Goal: Participate in discussion: Engage in conversation with other users on a specific topic

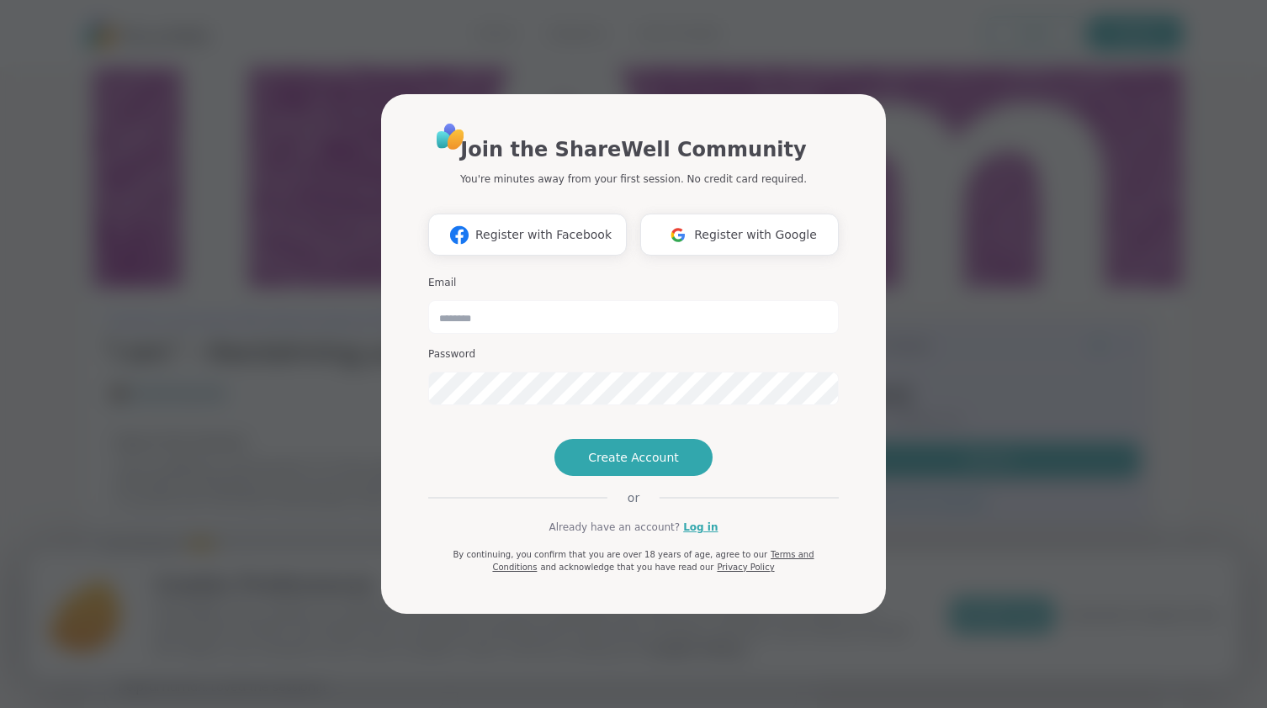
click at [302, 218] on div "Join the ShareWell Community You're minutes away from your first session. No cr…" at bounding box center [633, 354] width 1247 height 708
click at [717, 226] on span "Register with Google" at bounding box center [755, 235] width 123 height 18
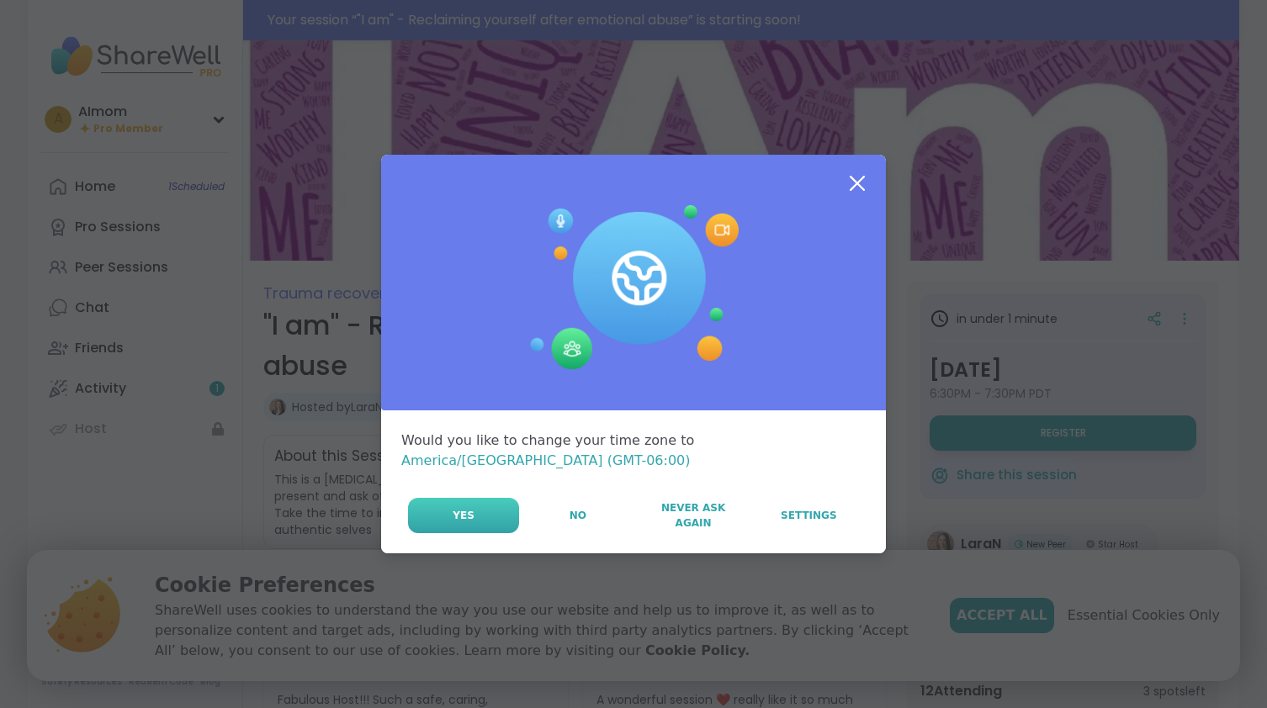
click at [501, 508] on button "Yes" at bounding box center [463, 515] width 111 height 35
click at [851, 194] on icon at bounding box center [857, 183] width 30 height 30
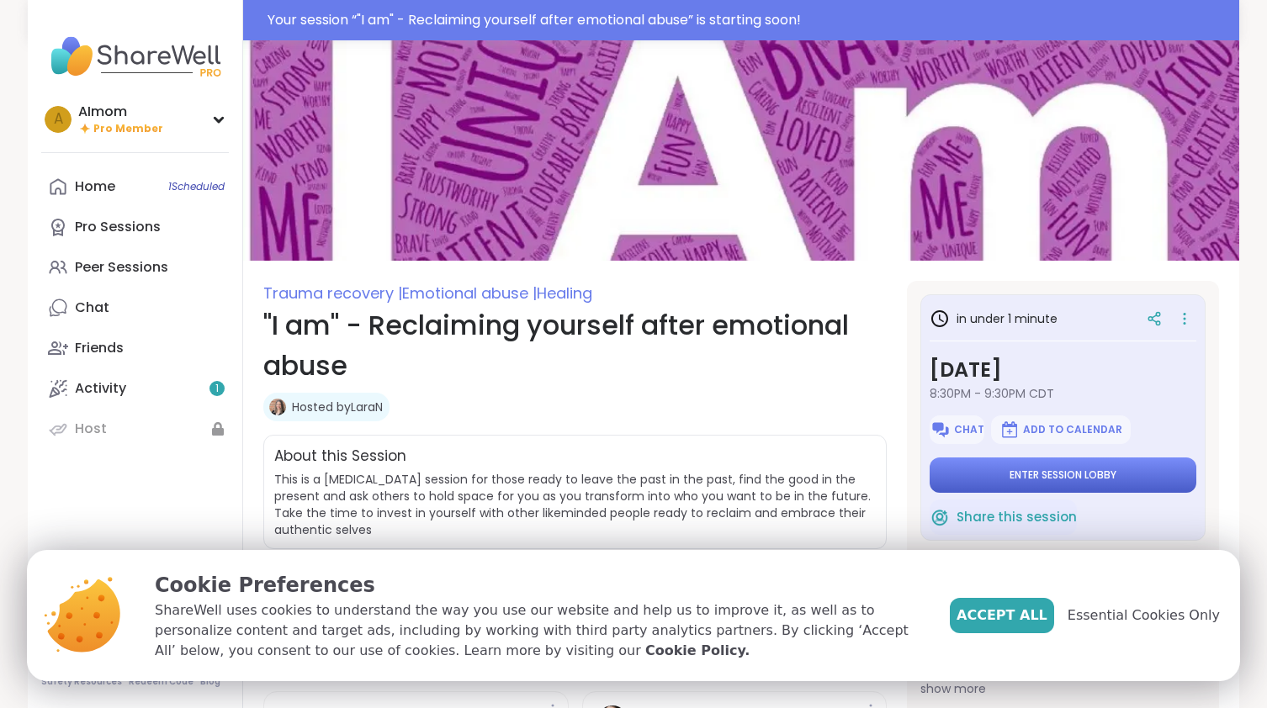
click at [1078, 479] on span "Enter session lobby" at bounding box center [1063, 475] width 107 height 13
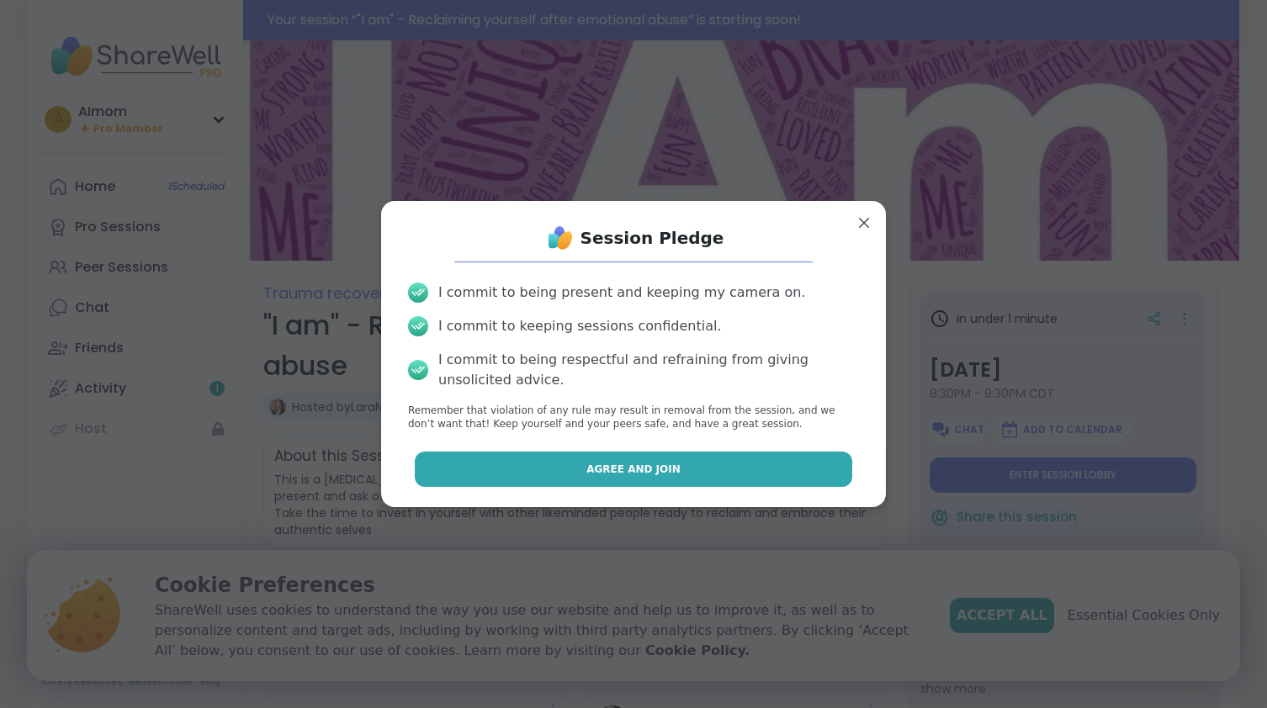
click at [641, 472] on span "Agree and Join" at bounding box center [633, 469] width 94 height 15
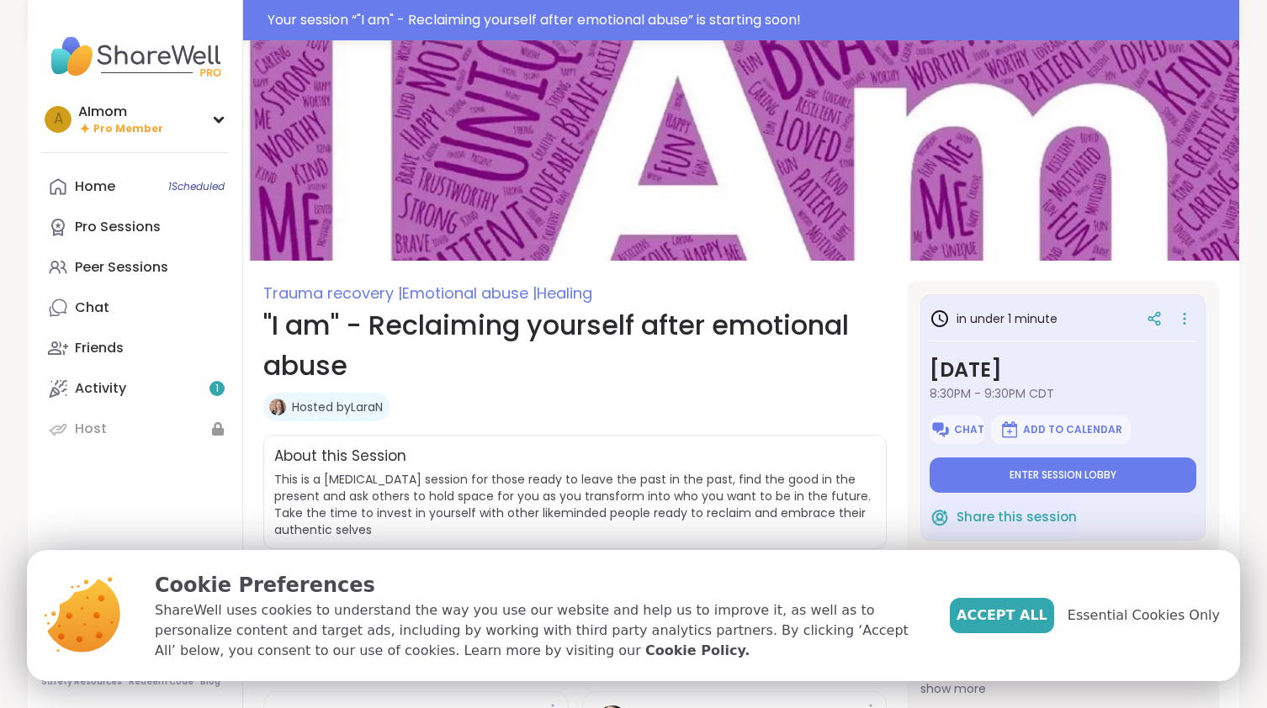
type textarea "*"
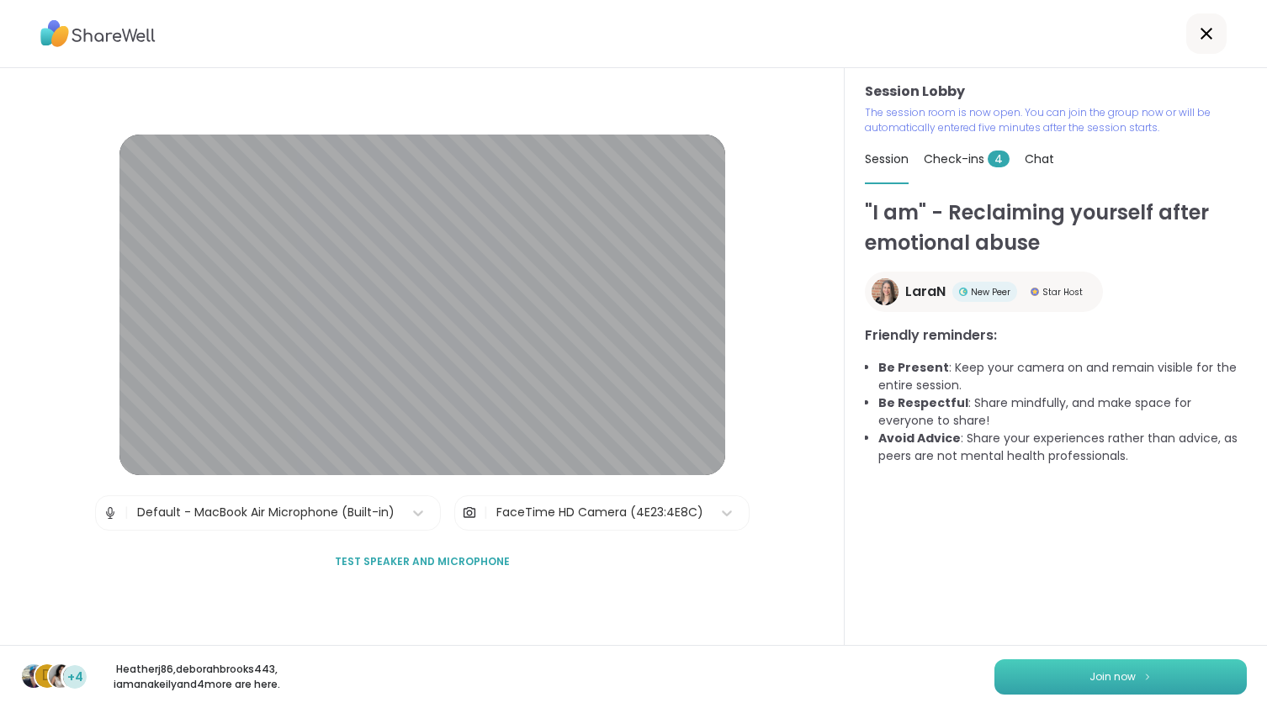
click at [1097, 687] on button "Join now" at bounding box center [1120, 677] width 252 height 35
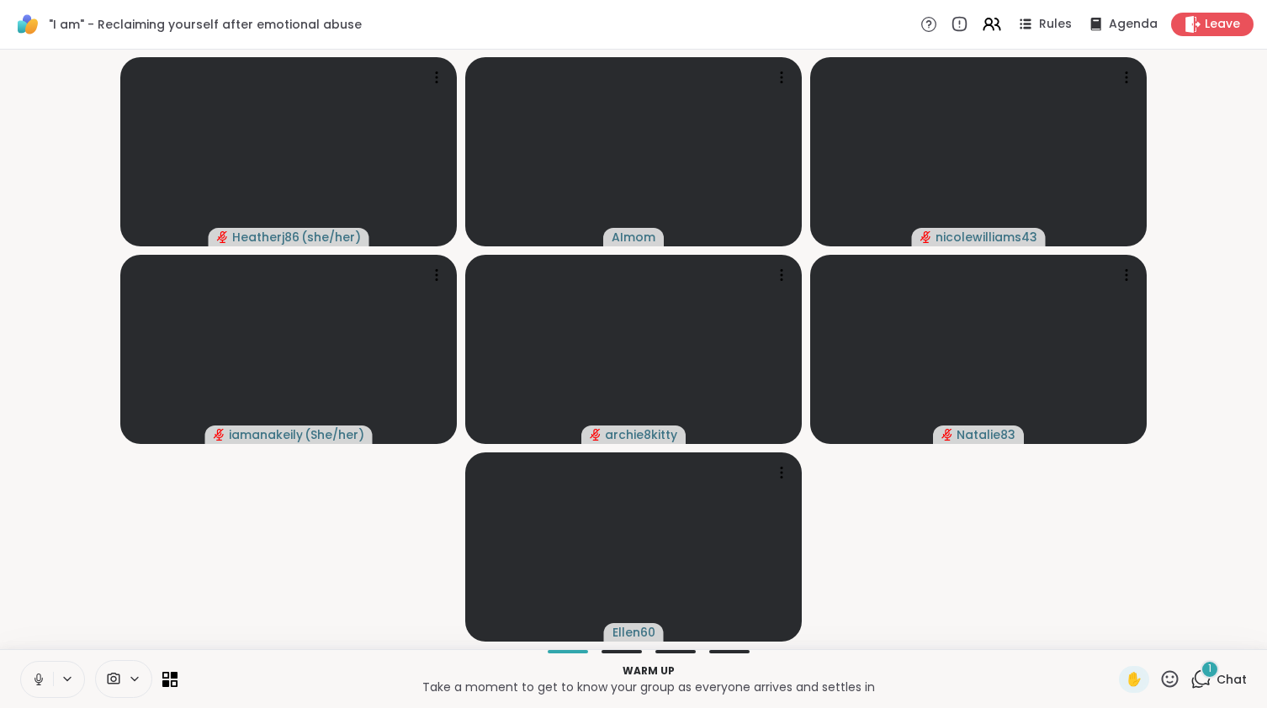
click at [44, 676] on icon at bounding box center [38, 679] width 15 height 15
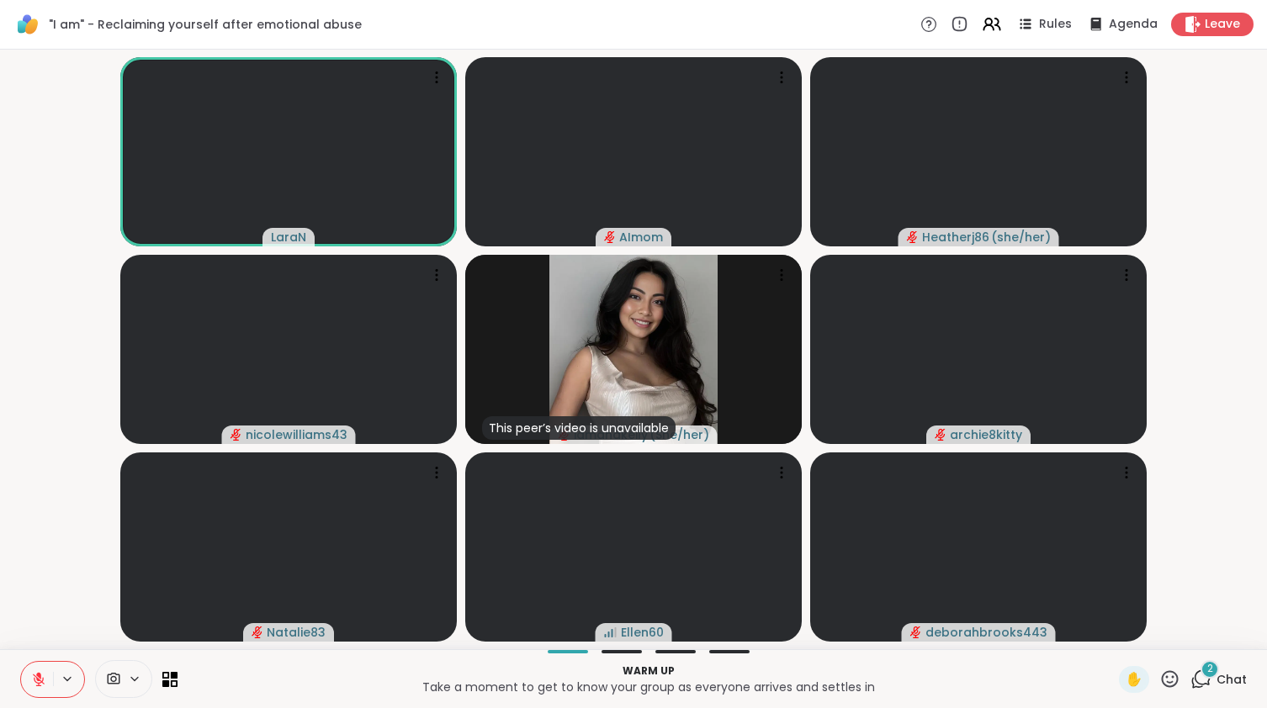
click at [38, 680] on icon at bounding box center [39, 680] width 12 height 12
click at [38, 680] on icon at bounding box center [38, 678] width 4 height 8
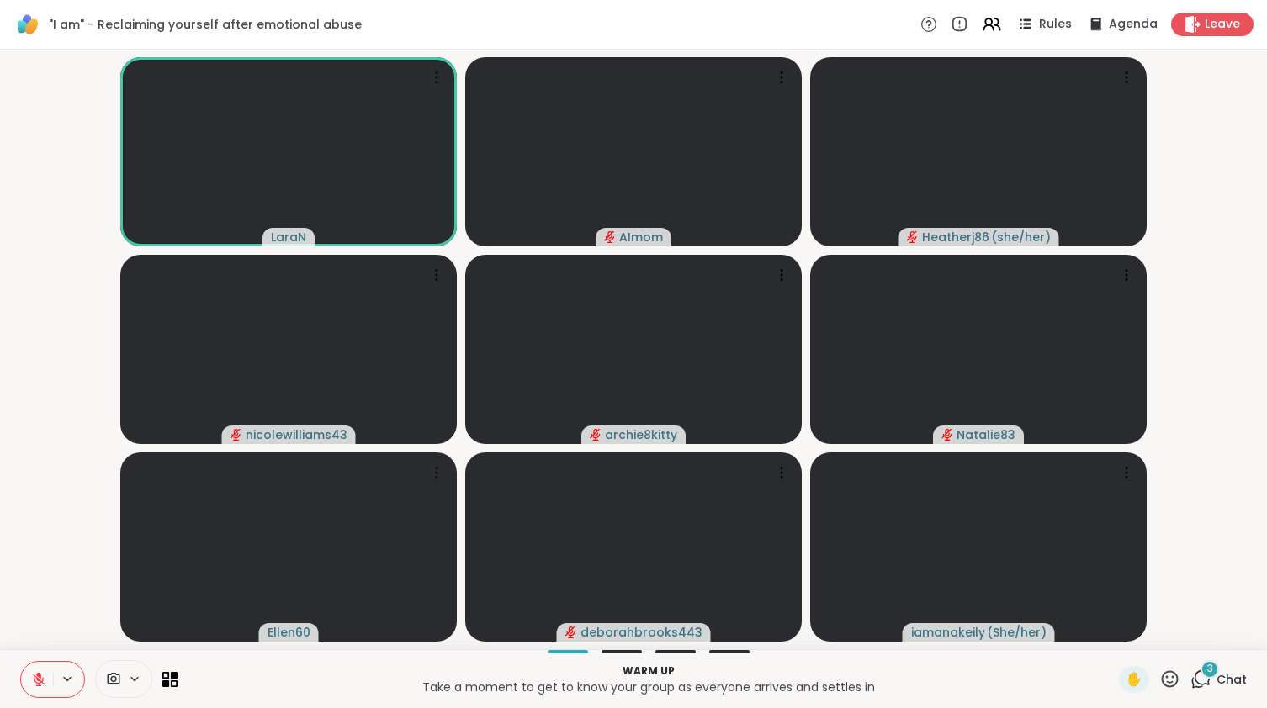
click at [42, 679] on icon at bounding box center [39, 680] width 12 height 12
click at [40, 678] on icon at bounding box center [38, 678] width 4 height 8
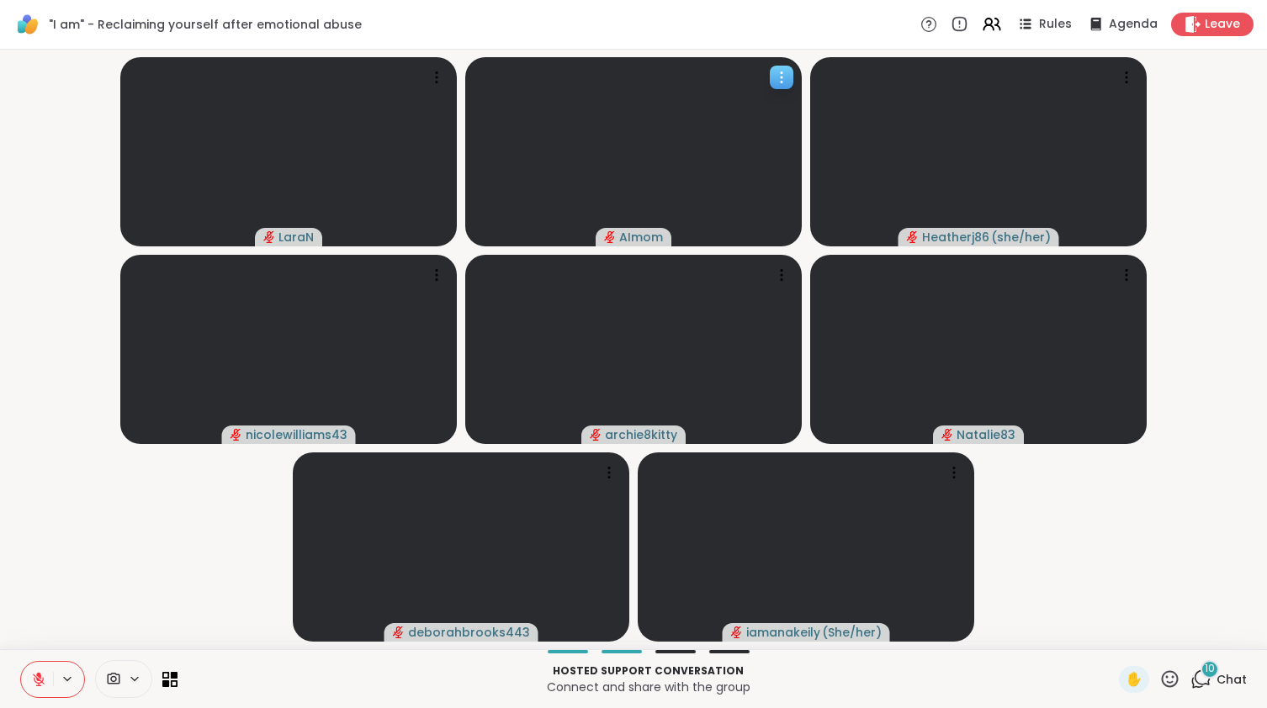
click at [778, 73] on icon at bounding box center [781, 77] width 17 height 17
click at [521, 138] on video at bounding box center [633, 151] width 337 height 189
click at [40, 679] on icon at bounding box center [38, 679] width 15 height 15
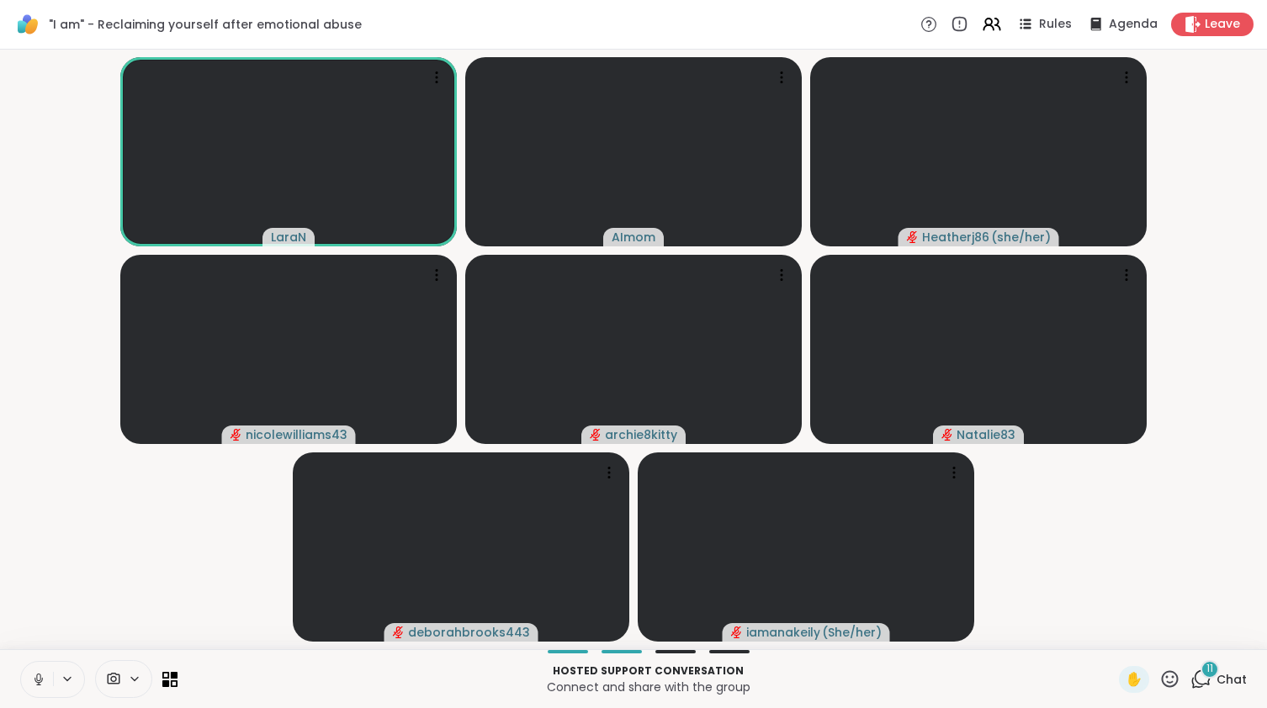
click at [40, 679] on icon at bounding box center [38, 679] width 15 height 15
click at [1202, 675] on icon at bounding box center [1201, 679] width 21 height 21
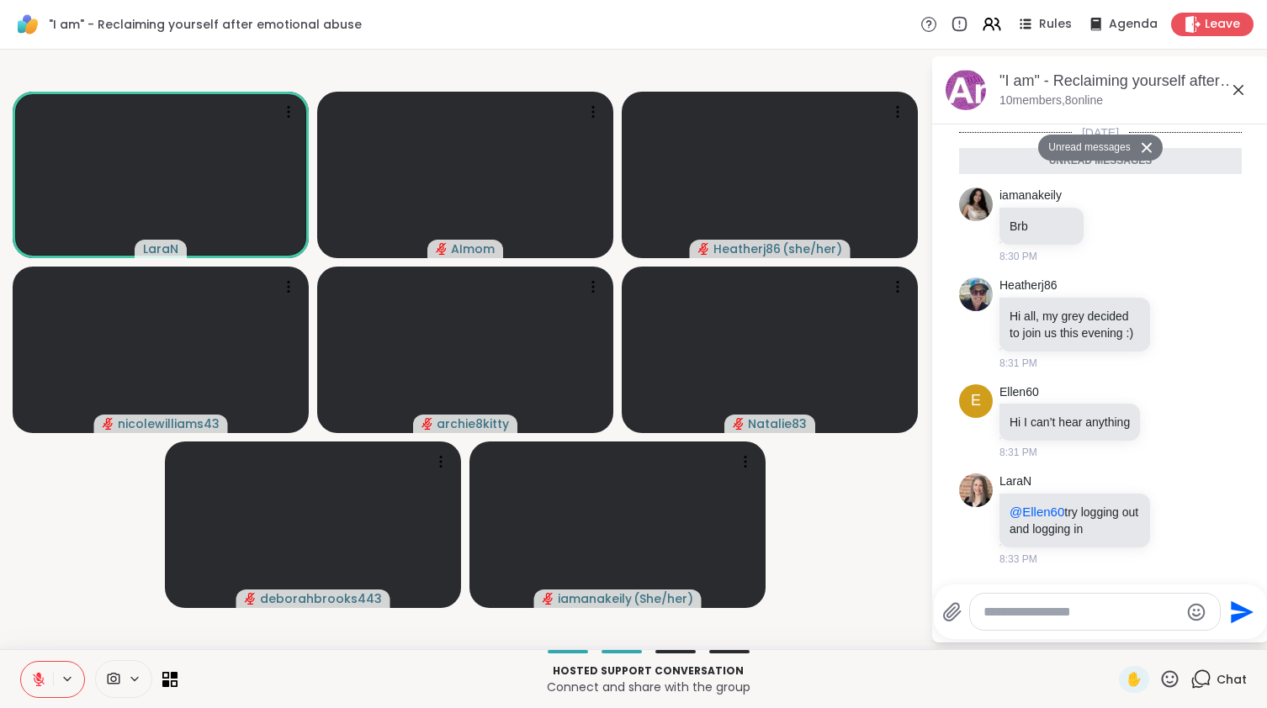
scroll to position [942, 0]
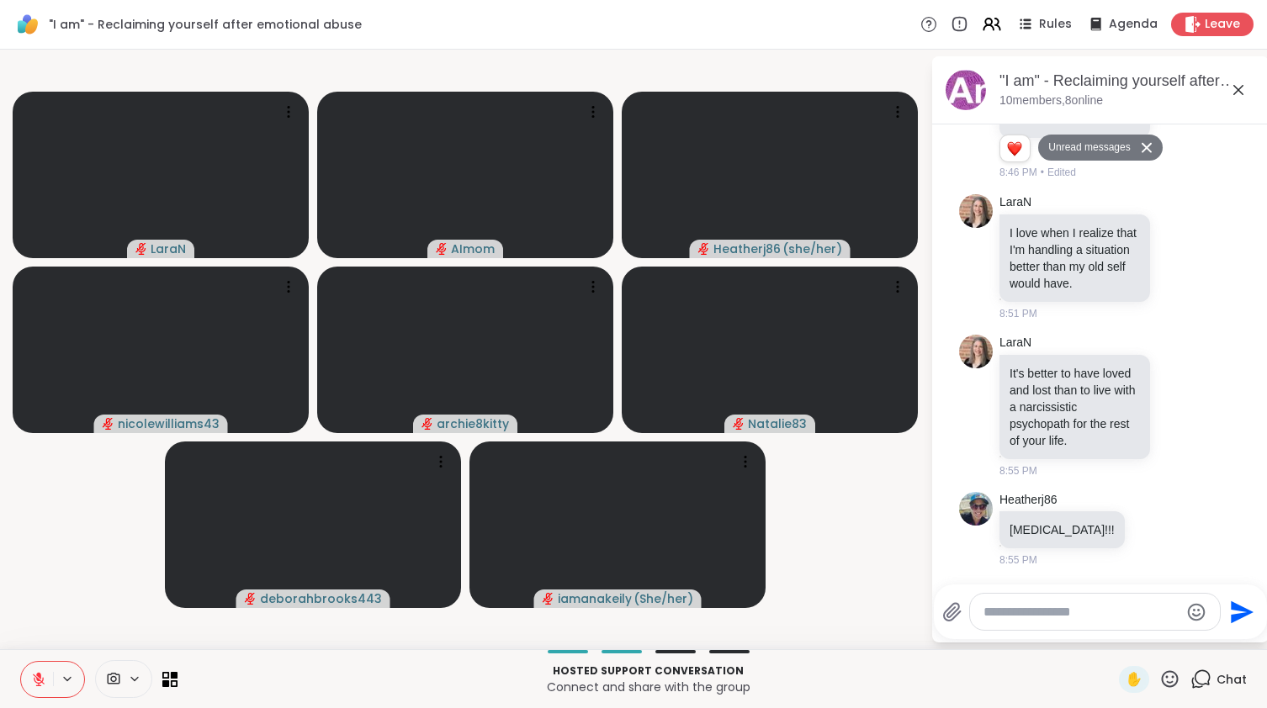
click at [38, 676] on icon at bounding box center [38, 675] width 5 height 7
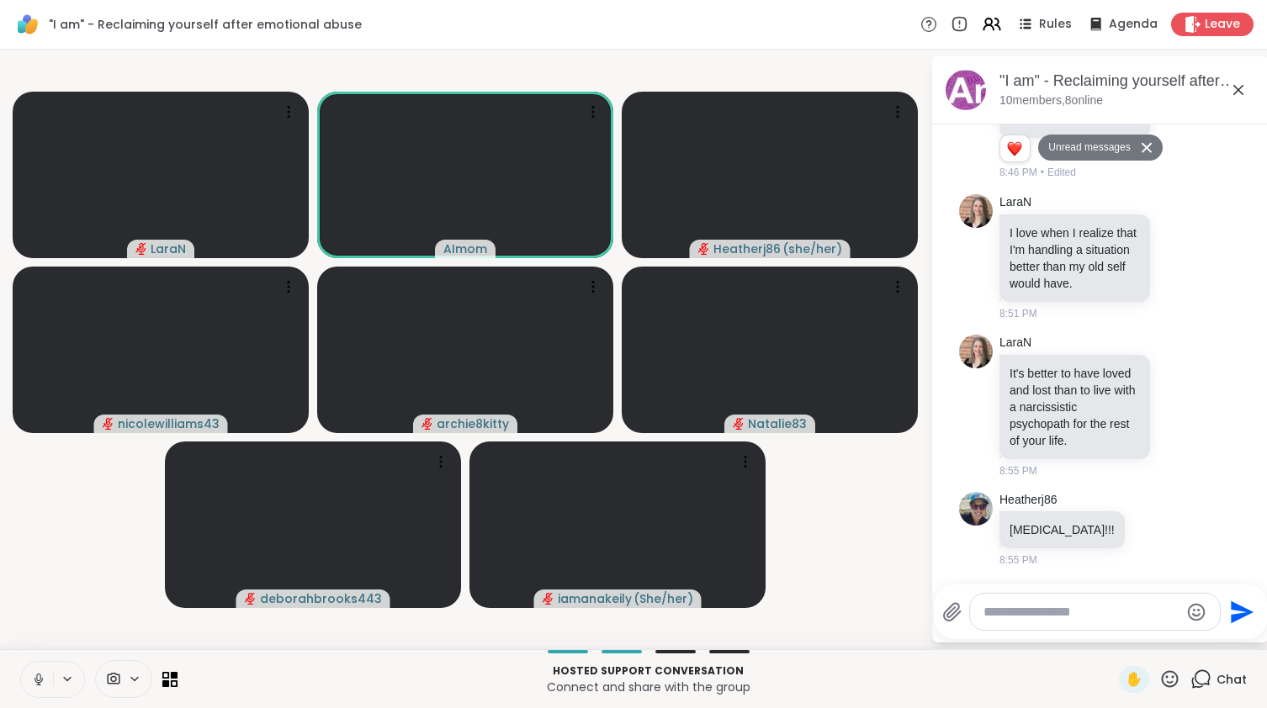
click at [34, 675] on icon at bounding box center [38, 679] width 15 height 15
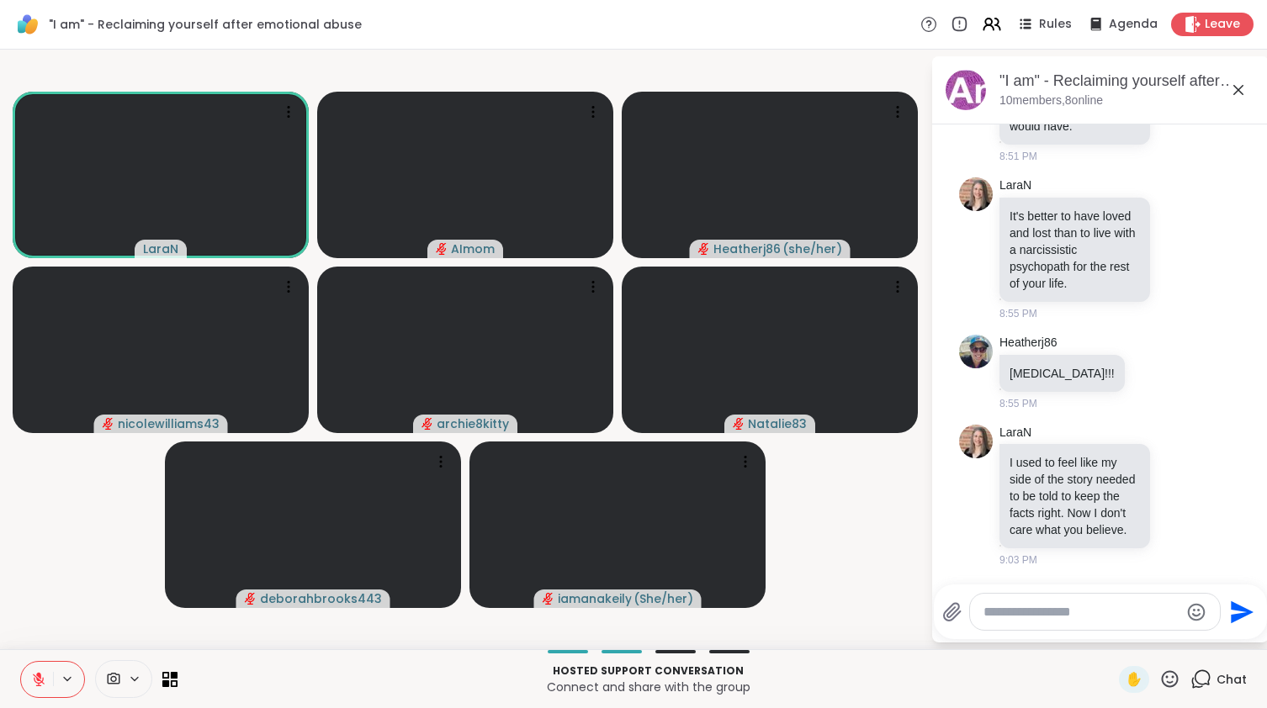
scroll to position [1076, 0]
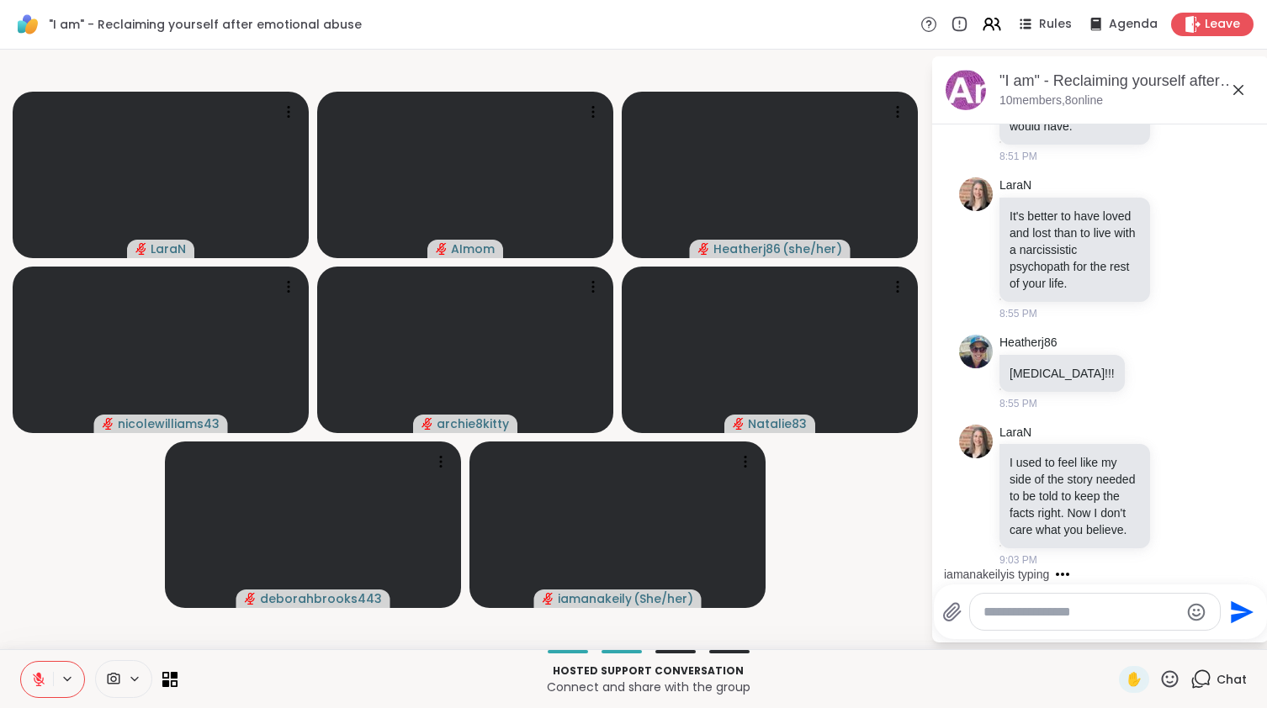
click at [40, 677] on icon at bounding box center [38, 675] width 5 height 7
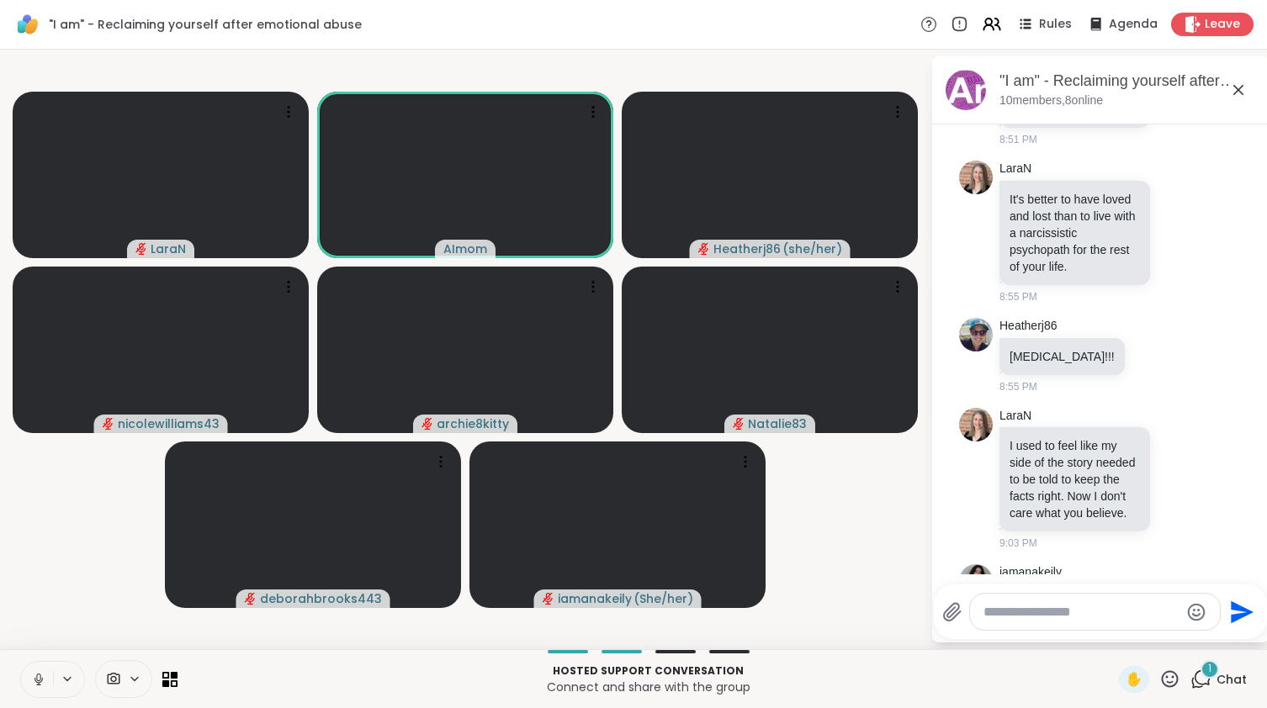
scroll to position [1267, 0]
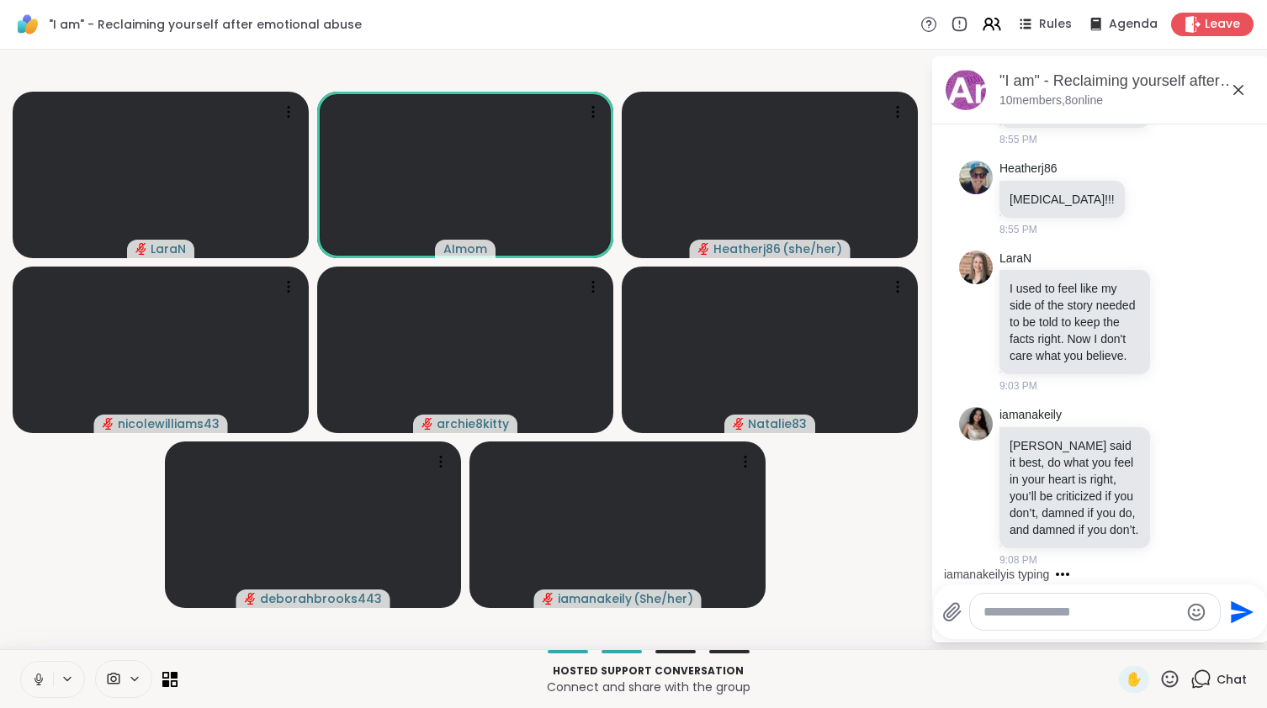
click at [34, 686] on icon at bounding box center [38, 679] width 15 height 15
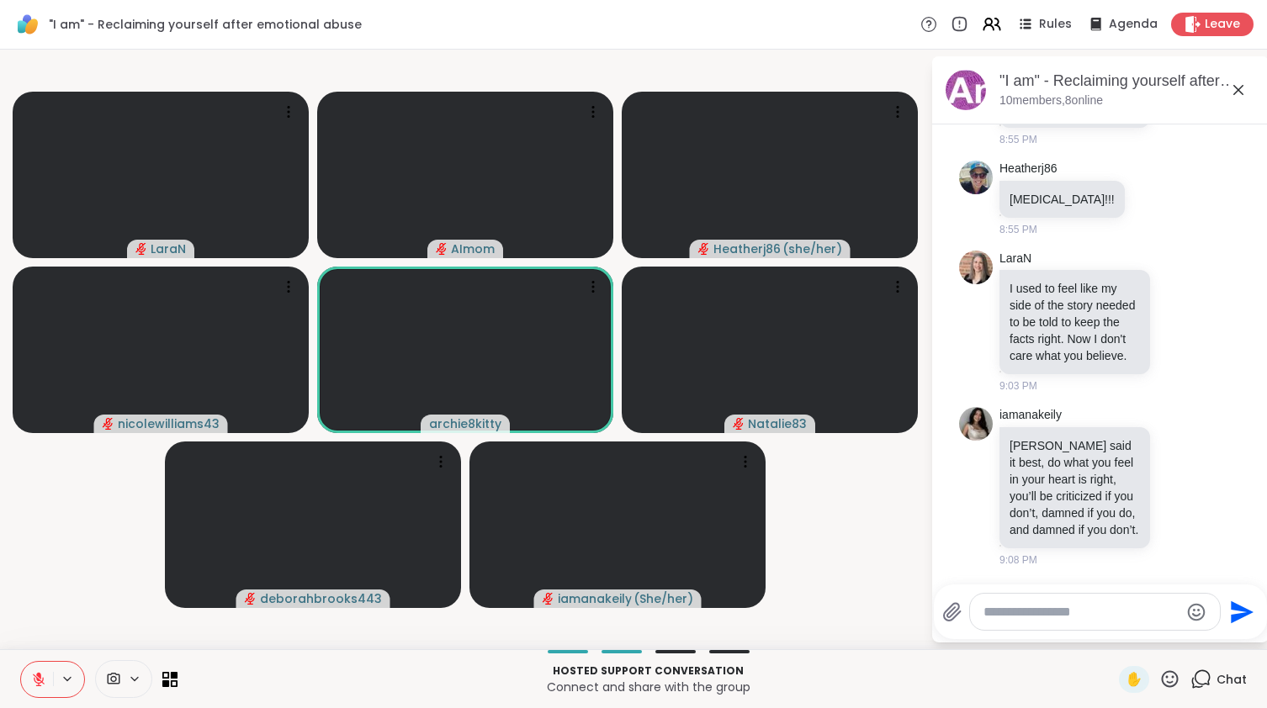
scroll to position [1291, 0]
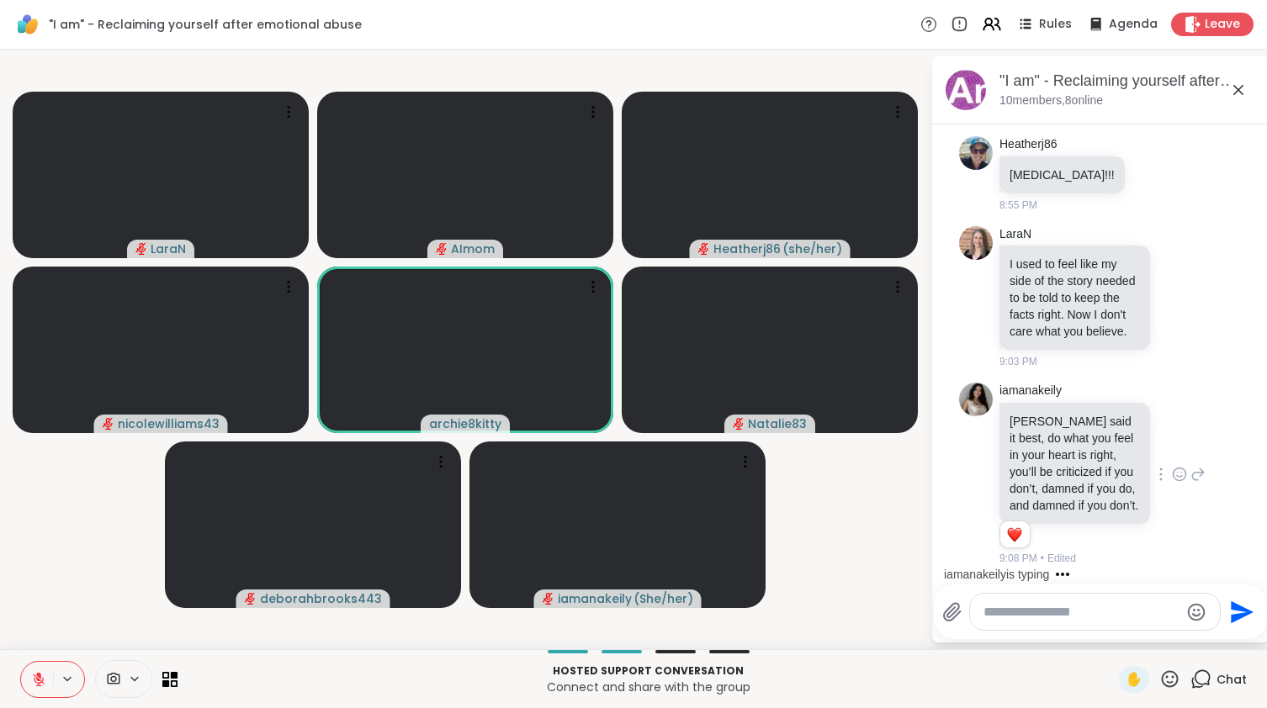
click at [1183, 467] on icon at bounding box center [1179, 474] width 15 height 17
click at [1049, 440] on div "Select Reaction: Heart" at bounding box center [1045, 447] width 15 height 15
click at [594, 289] on icon at bounding box center [593, 286] width 17 height 17
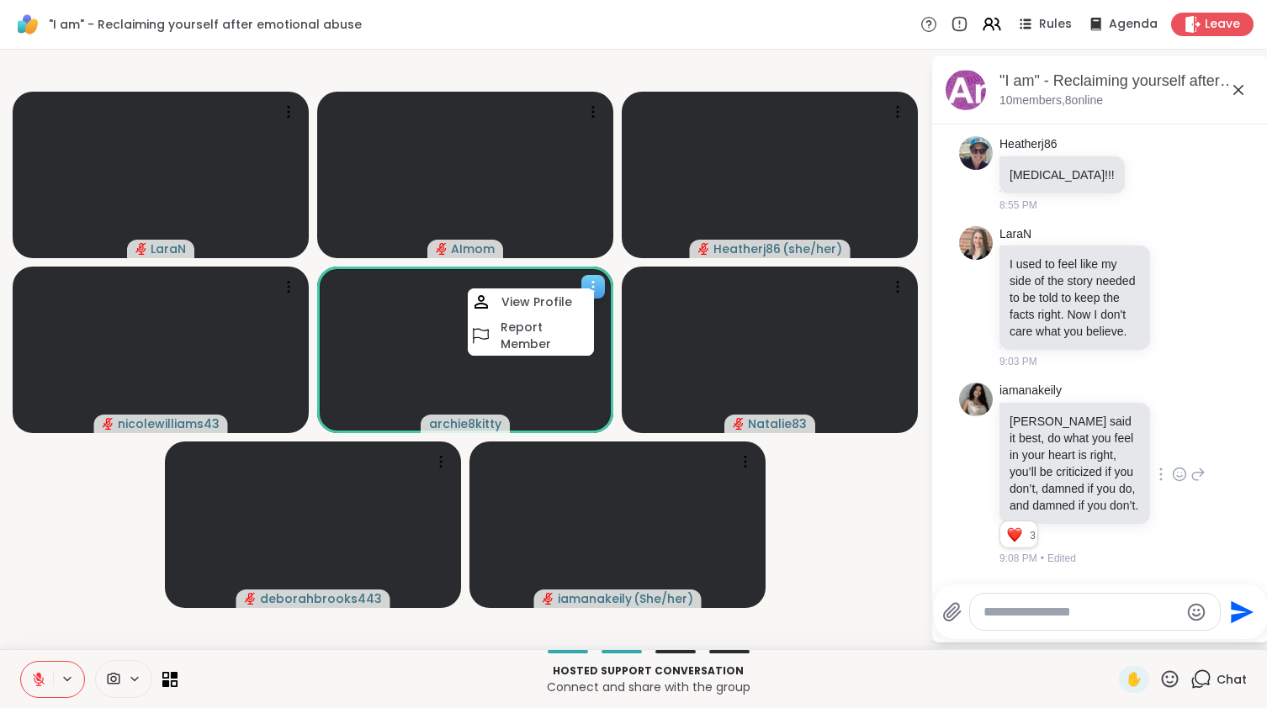
click at [371, 347] on video at bounding box center [465, 350] width 296 height 167
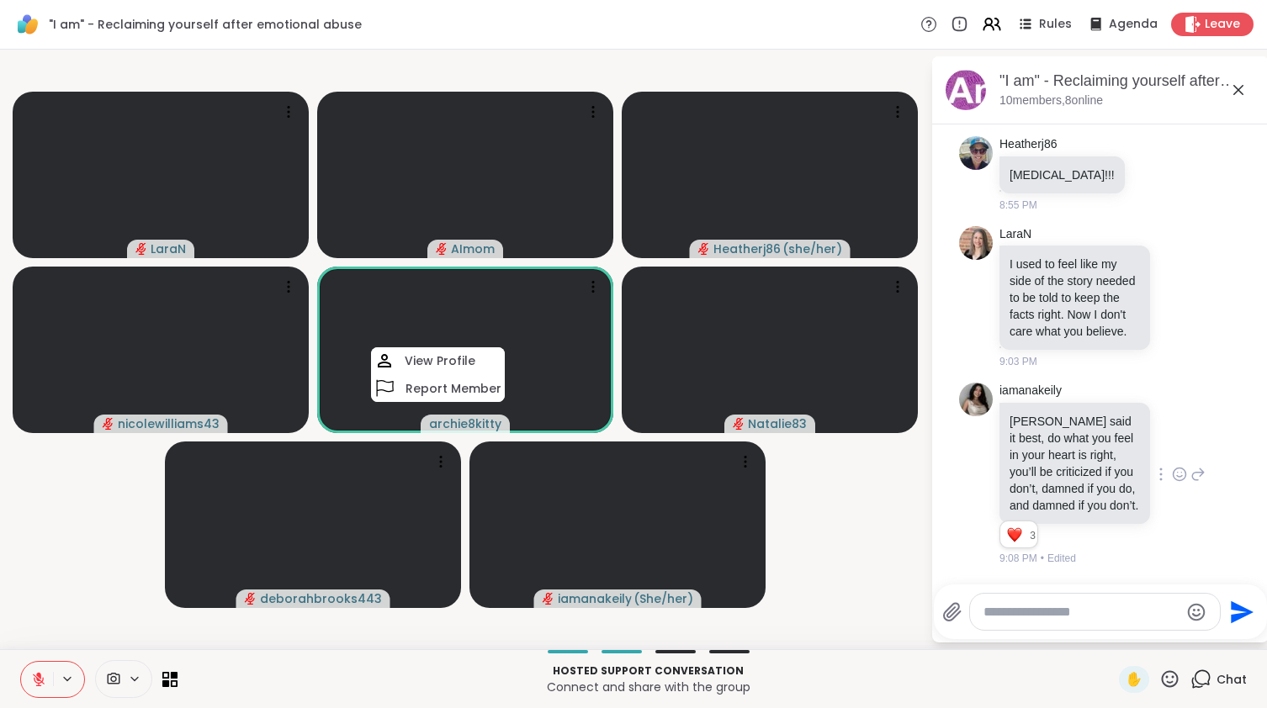
click at [618, 427] on video-player-container "LaraN AImom Heatherj86 ( she/her ) nicolewilliams43 archie8kitty View Profile R…" at bounding box center [465, 349] width 910 height 586
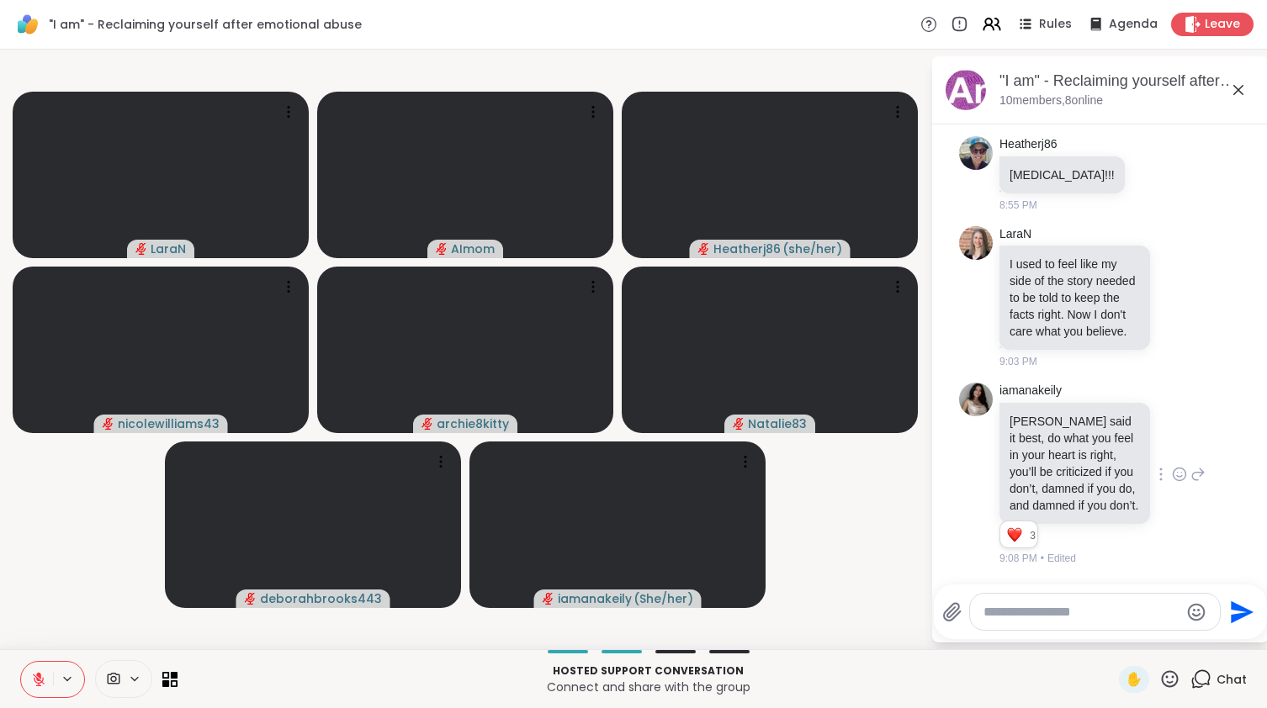
click at [40, 676] on icon at bounding box center [38, 675] width 5 height 7
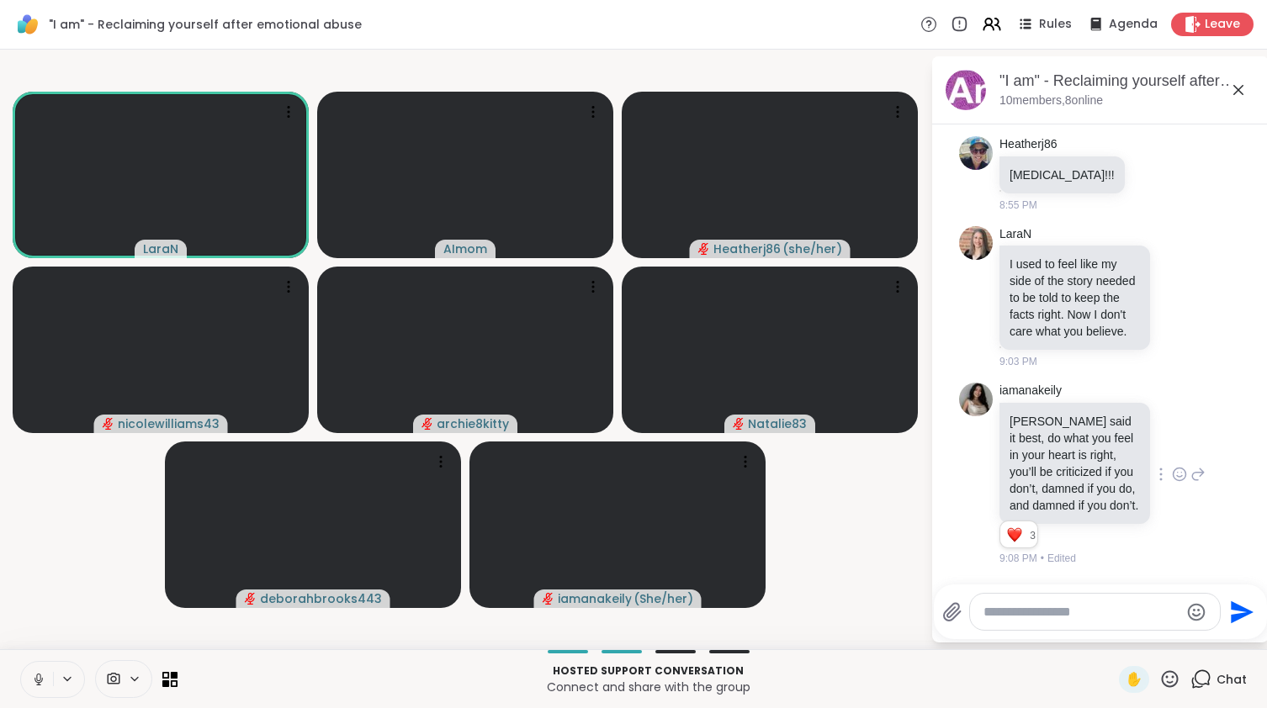
click at [34, 675] on icon at bounding box center [38, 679] width 15 height 15
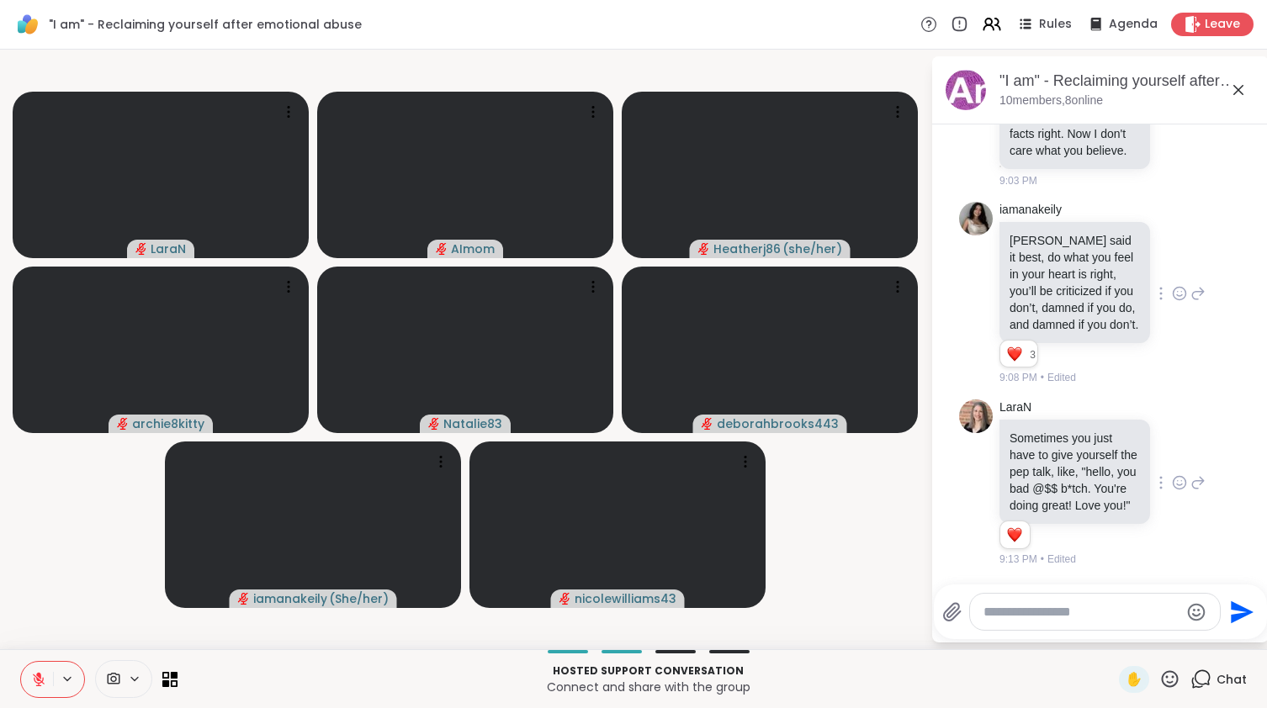
scroll to position [1730, 0]
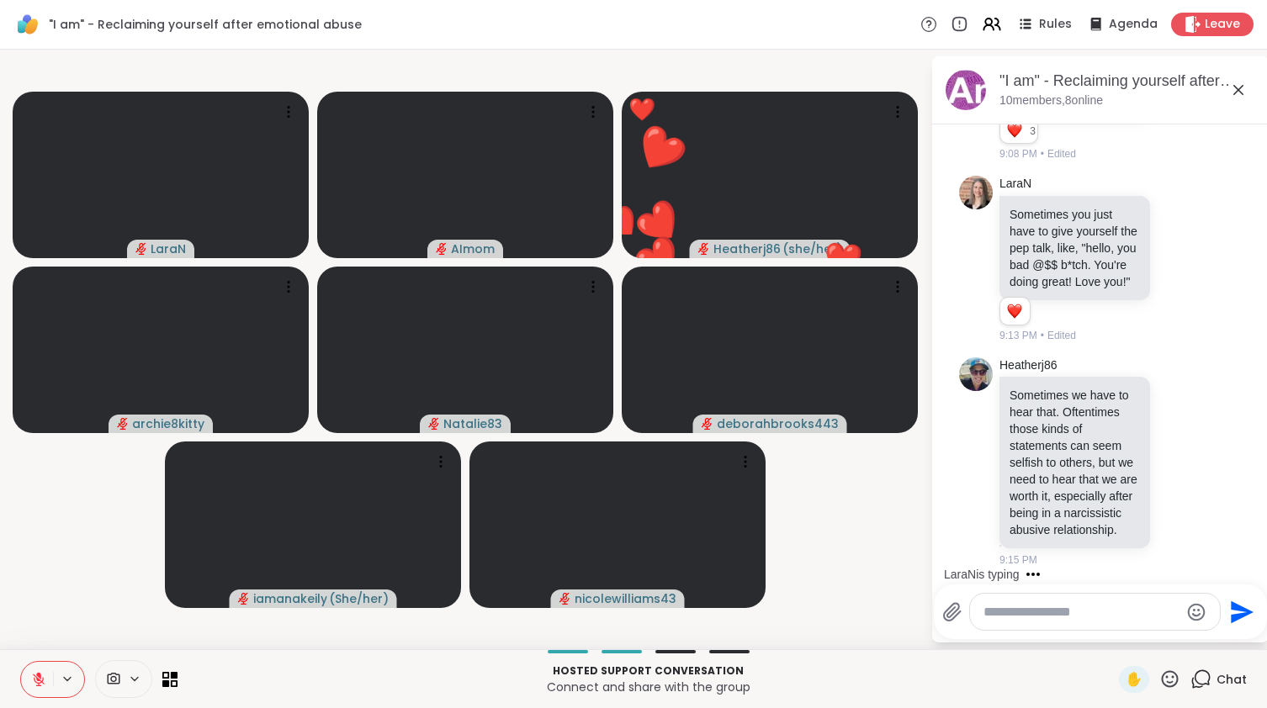
click at [43, 681] on icon at bounding box center [38, 679] width 15 height 15
click at [403, 136] on video at bounding box center [465, 175] width 296 height 167
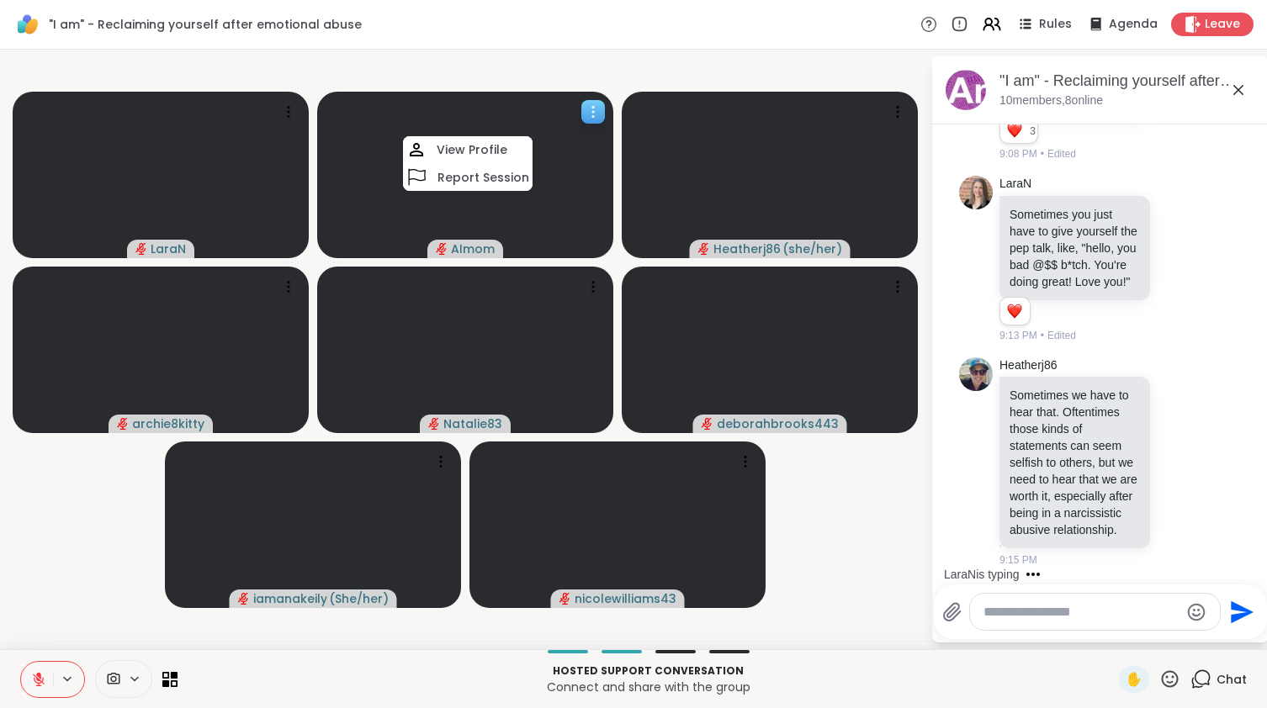
click at [369, 137] on video at bounding box center [465, 175] width 296 height 167
click at [172, 681] on icon at bounding box center [175, 684] width 8 height 8
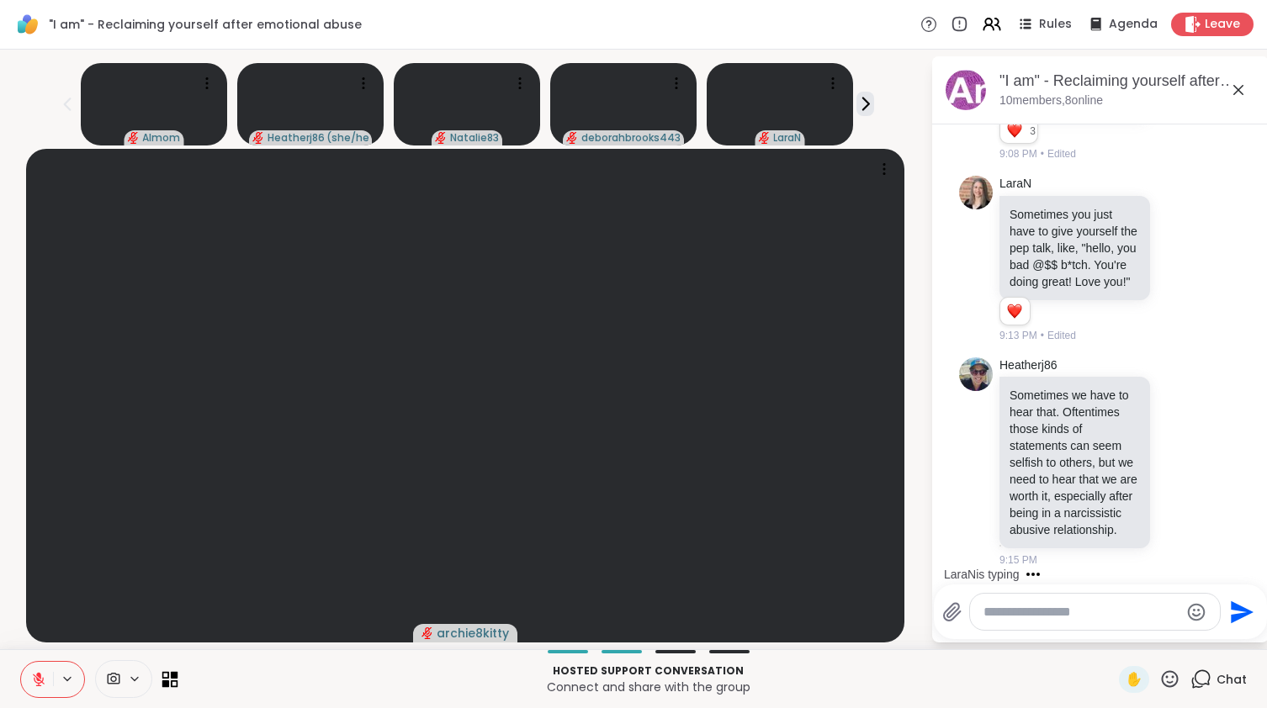
click at [172, 681] on icon at bounding box center [175, 684] width 8 height 8
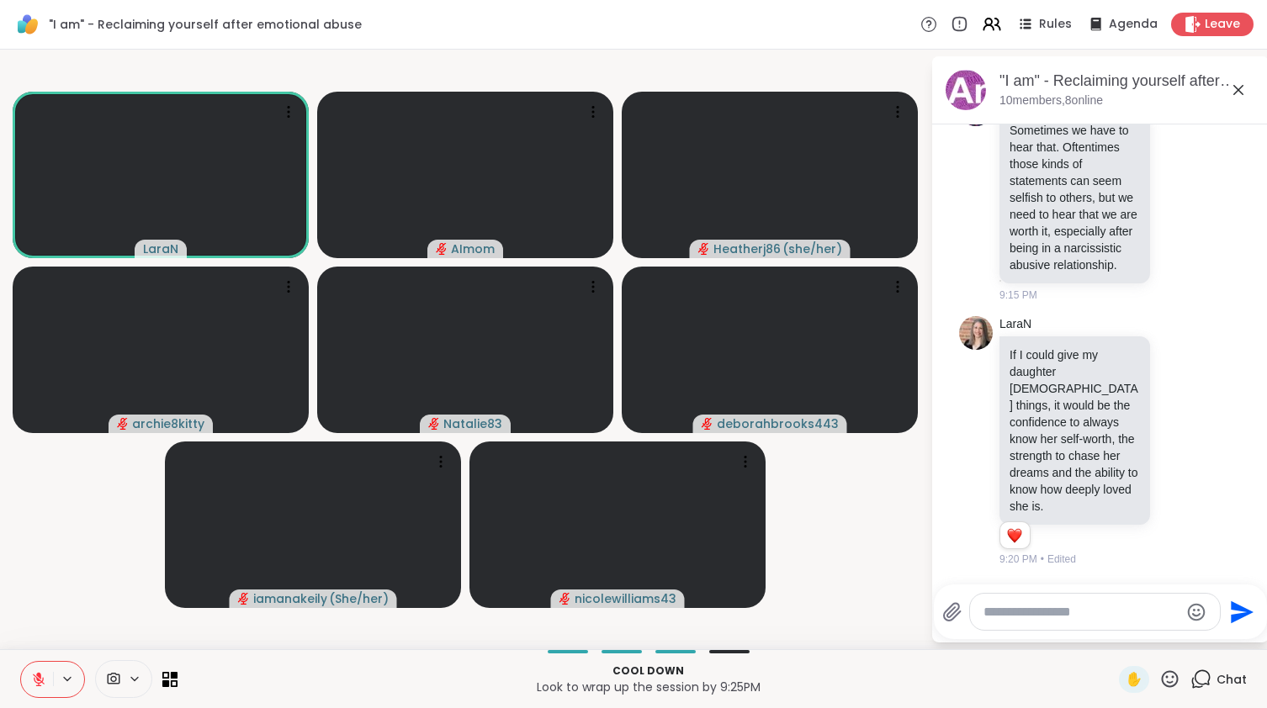
scroll to position [1978, 0]
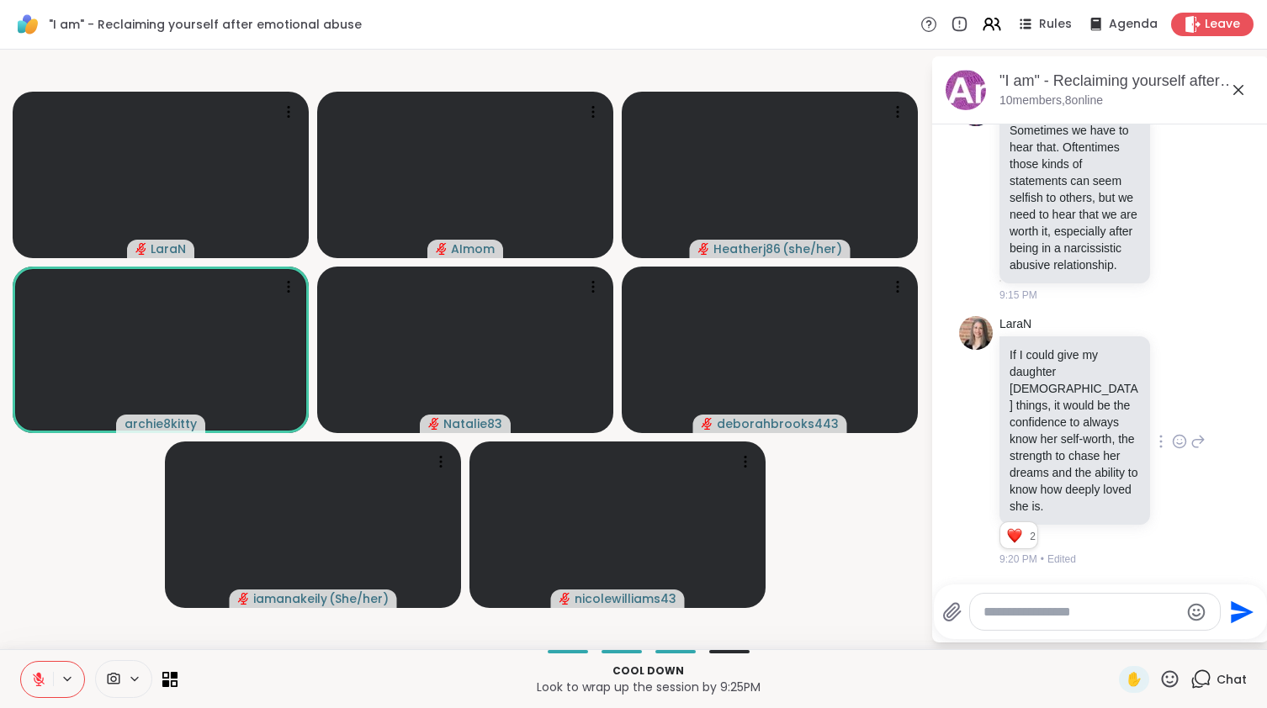
click at [1180, 444] on icon at bounding box center [1179, 444] width 5 height 2
click at [1047, 422] on div "Select Reaction: Heart" at bounding box center [1045, 414] width 15 height 15
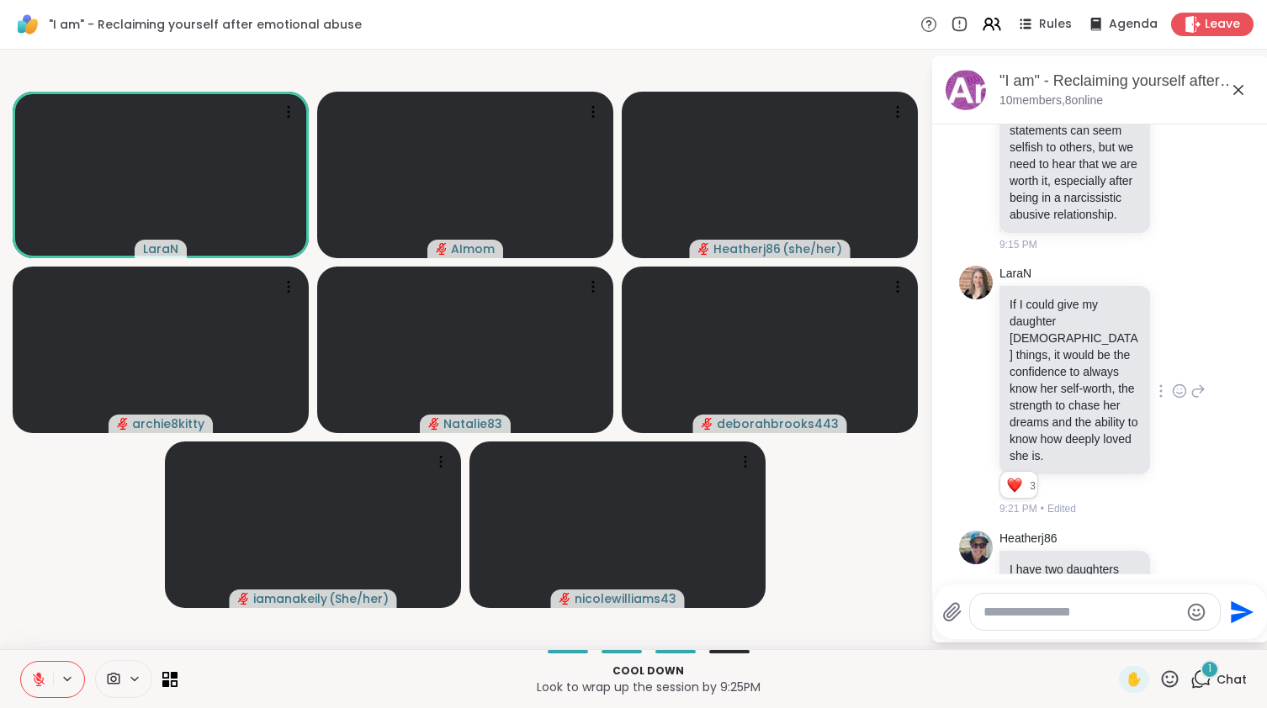
scroll to position [2102, 0]
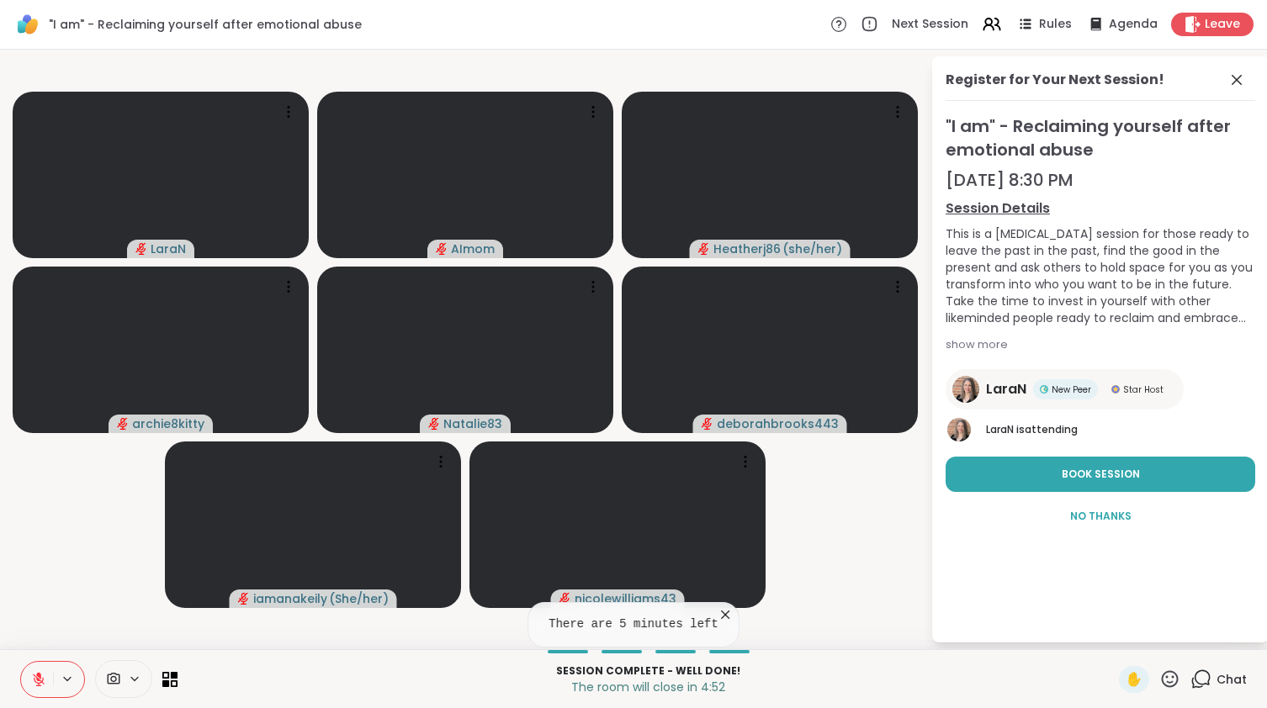
click at [39, 676] on icon at bounding box center [38, 675] width 5 height 7
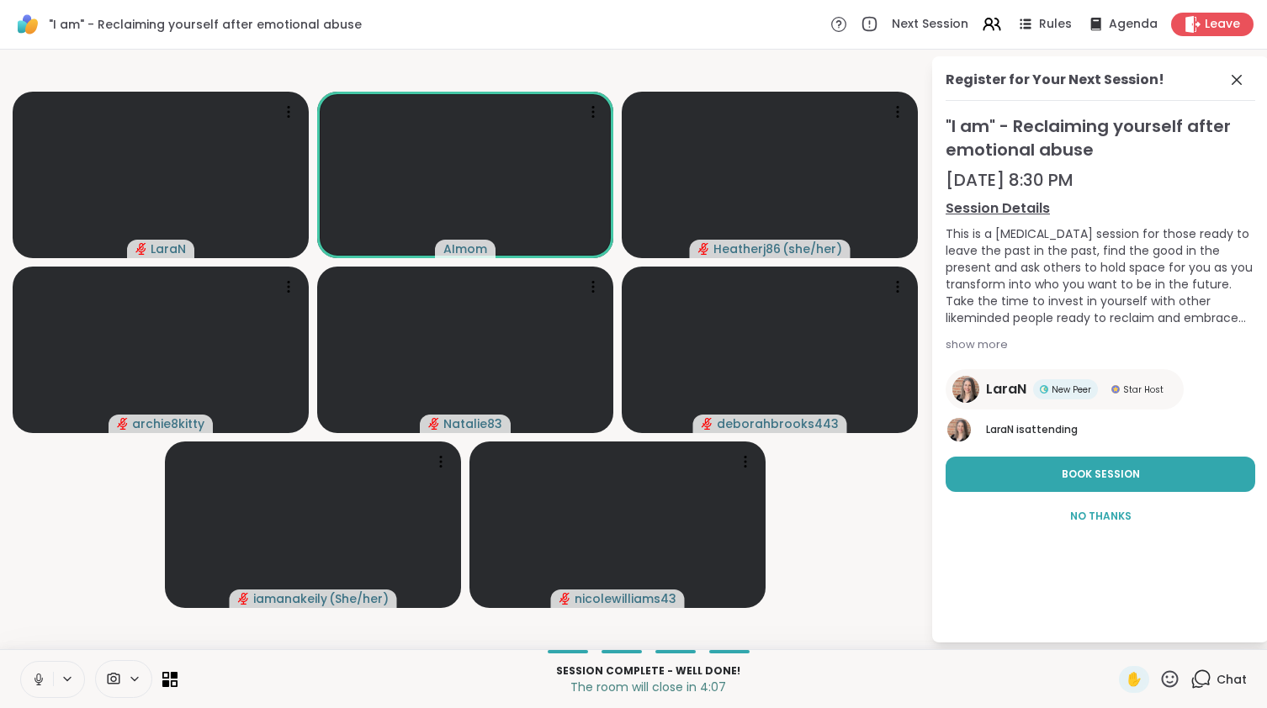
click at [38, 673] on icon at bounding box center [38, 679] width 15 height 15
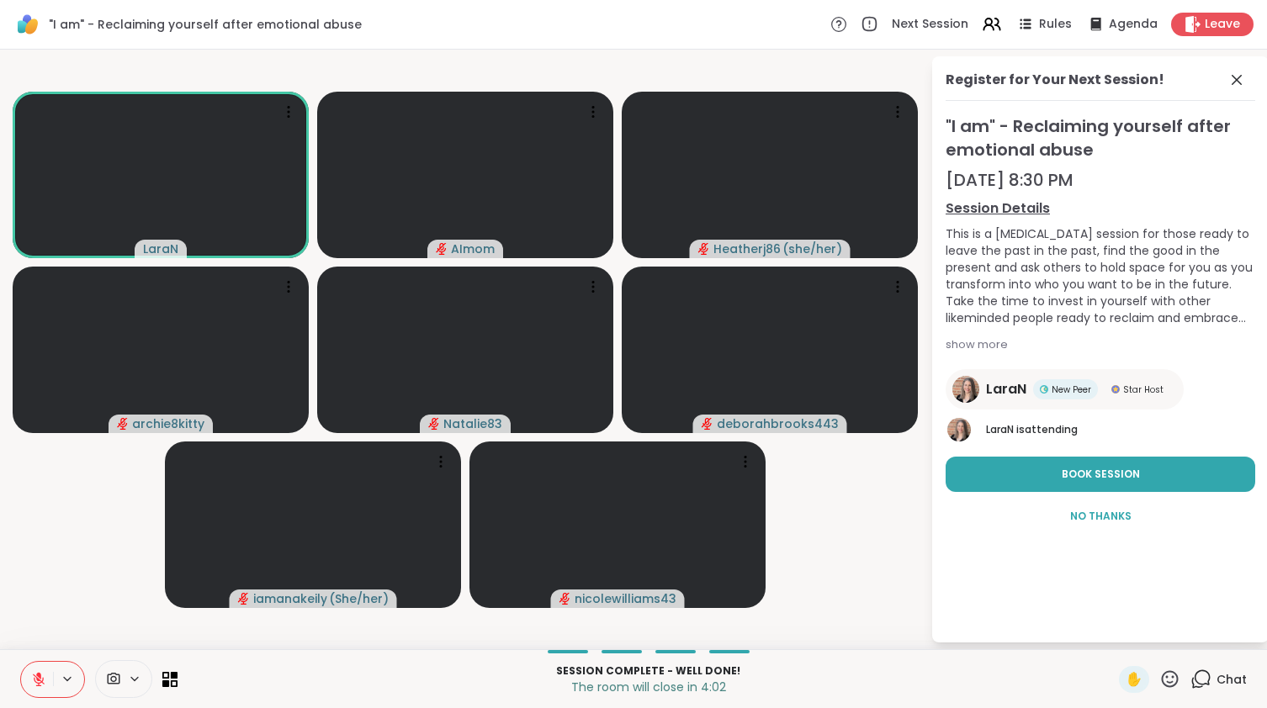
click at [33, 679] on icon at bounding box center [38, 679] width 15 height 15
click at [33, 697] on div at bounding box center [52, 679] width 65 height 37
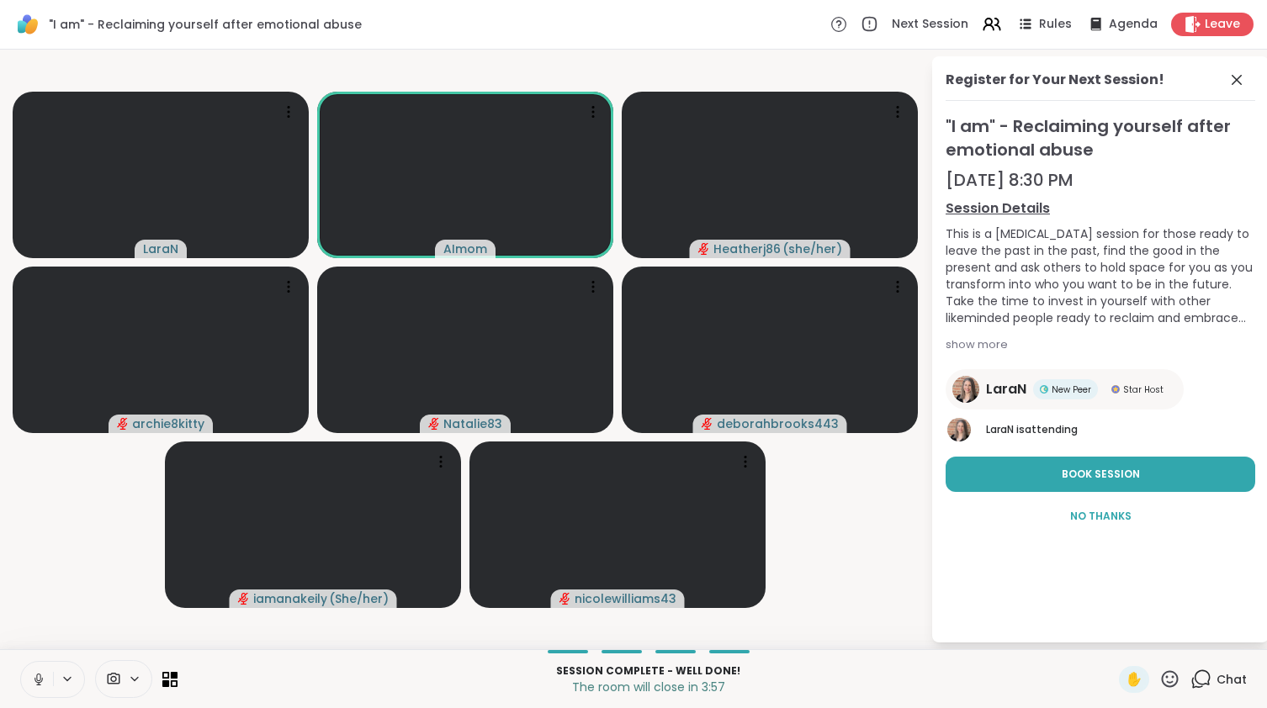
click at [36, 687] on icon at bounding box center [38, 679] width 15 height 15
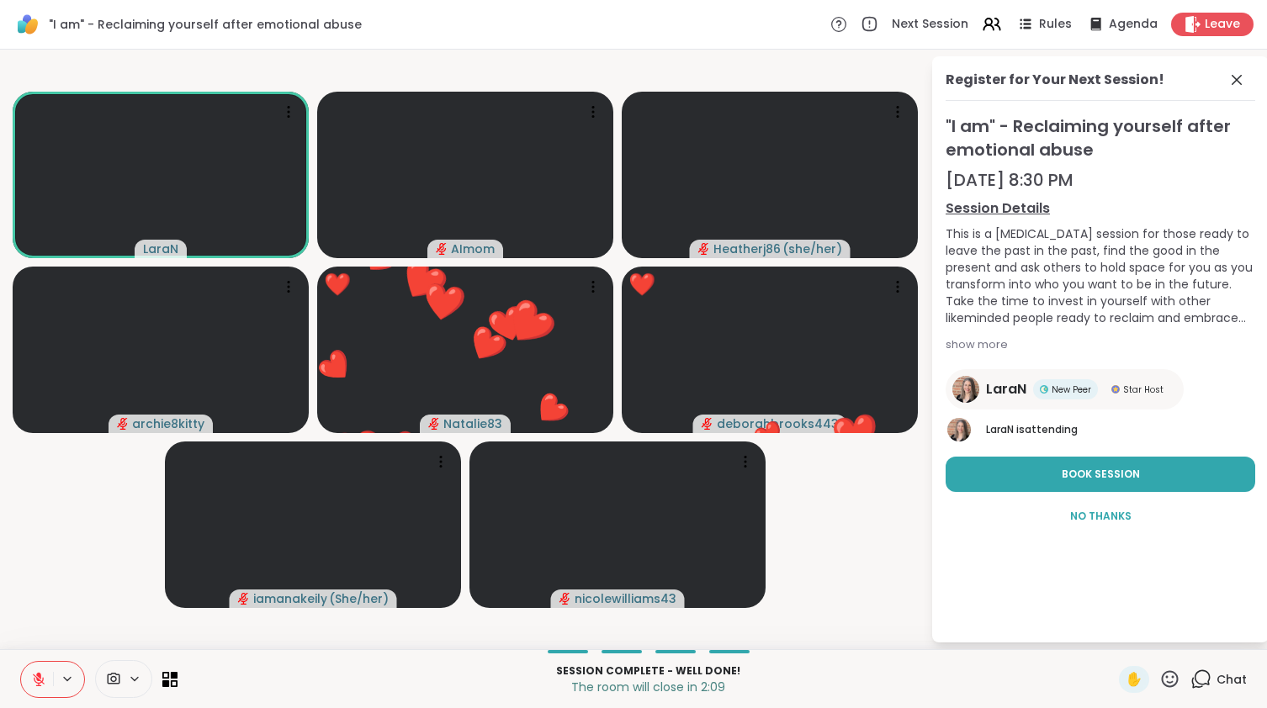
click at [1172, 677] on icon at bounding box center [1169, 679] width 21 height 21
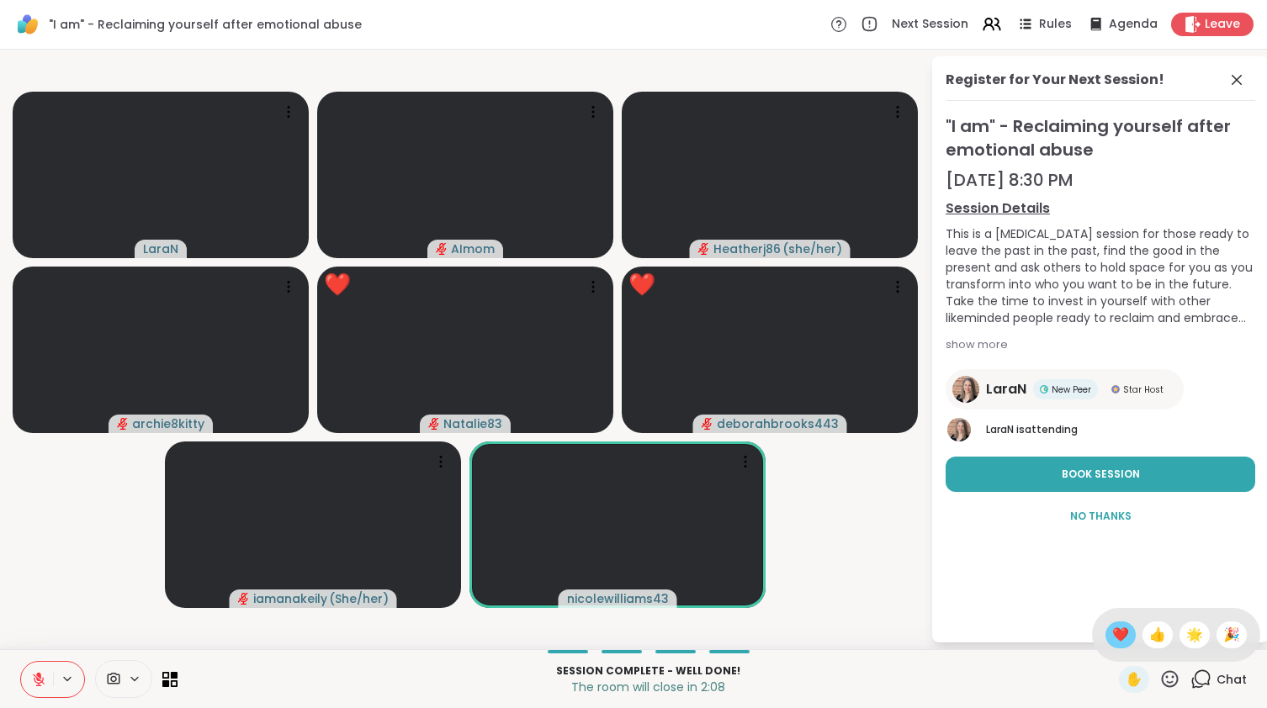
click at [1129, 639] on span "❤️" at bounding box center [1120, 635] width 17 height 20
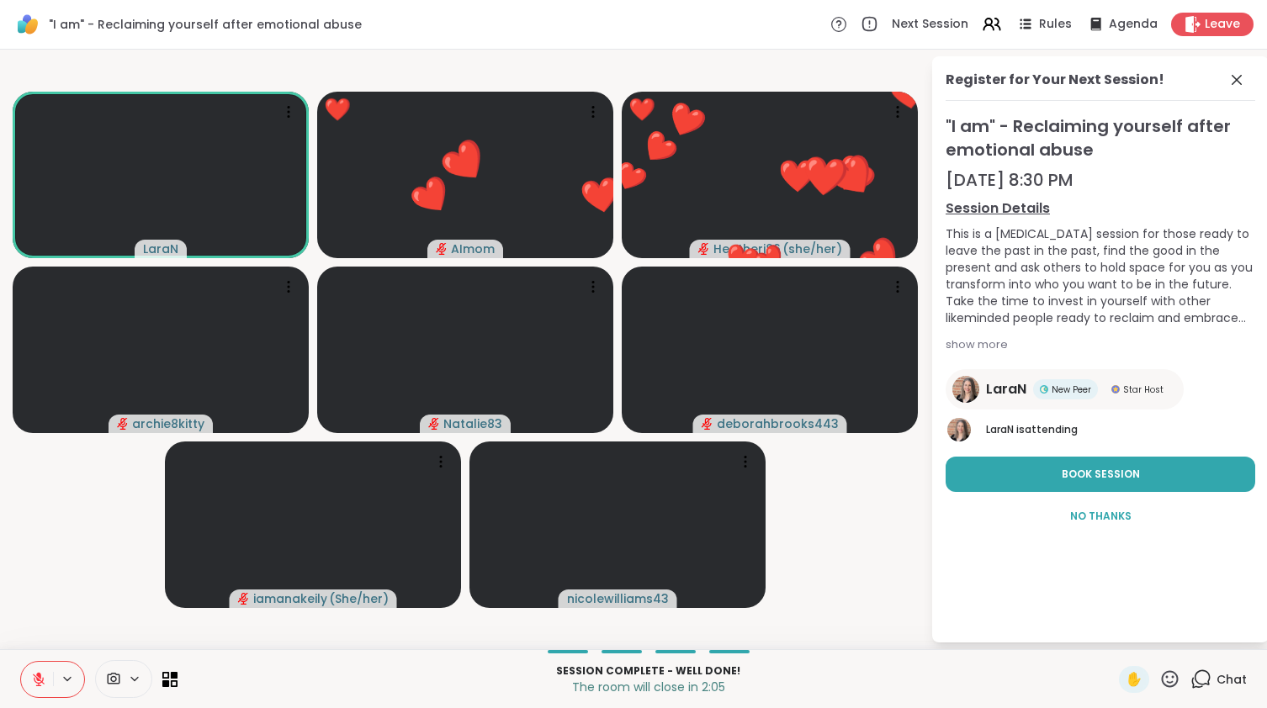
click at [851, 558] on video-player-container "LaraN ❤️ AImom ❤️ ❤️ ❤️ ❤️ ❤️ ❤️ ❤️ ❤️ ❤️ ❤️ ❤️ ❤️ ❤️ ❤️ ❤️ ❤️ ❤️ ❤️ ❤️ ❤️ ❤️ ❤…" at bounding box center [465, 349] width 910 height 586
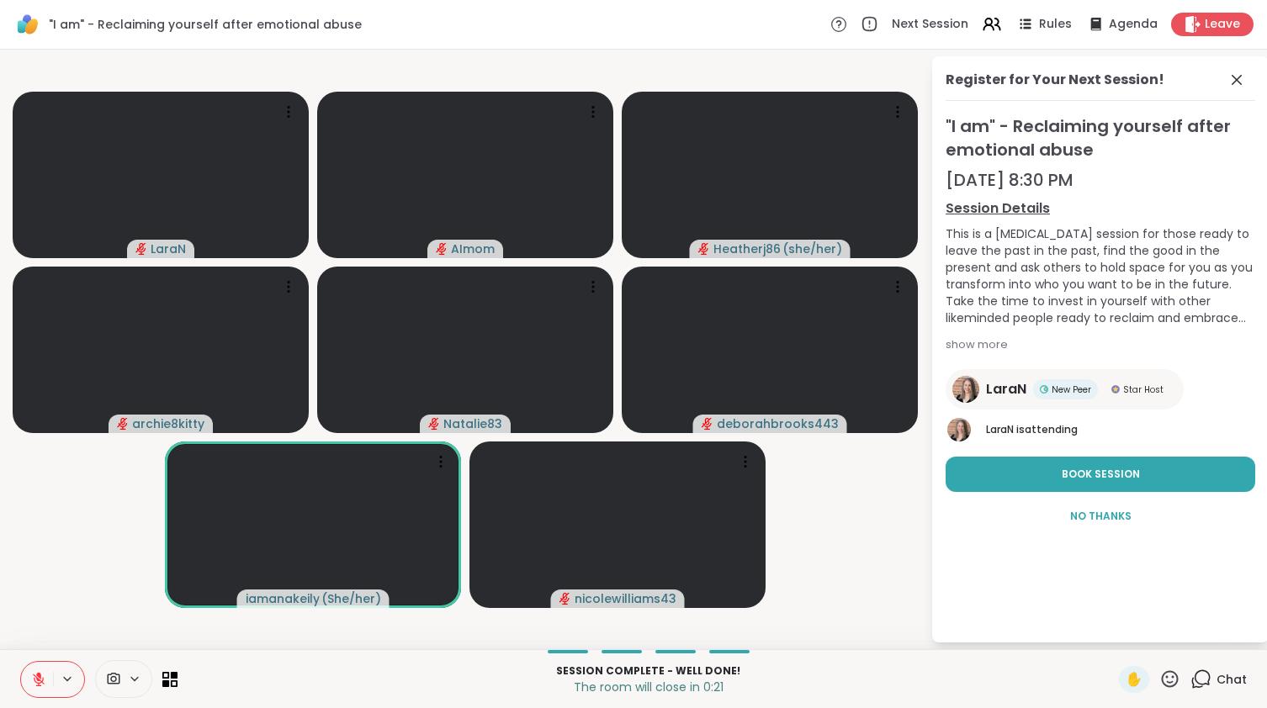
click at [1170, 677] on icon at bounding box center [1169, 679] width 21 height 21
click at [1136, 634] on div "❤️" at bounding box center [1121, 635] width 30 height 27
